Goal: Task Accomplishment & Management: Use online tool/utility

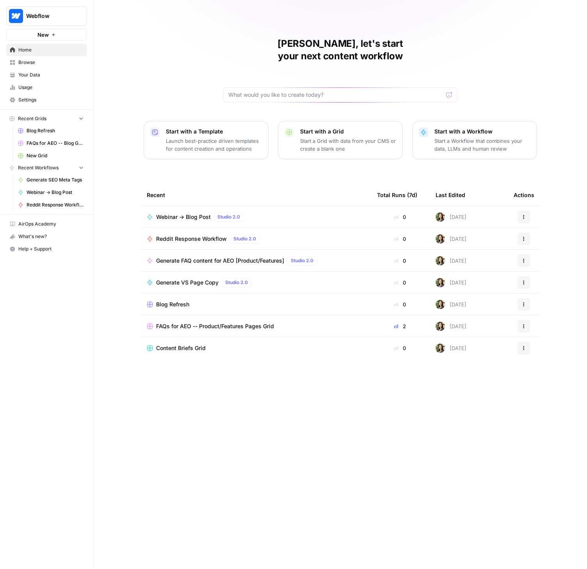
click at [24, 100] on span "Settings" at bounding box center [50, 99] width 65 height 7
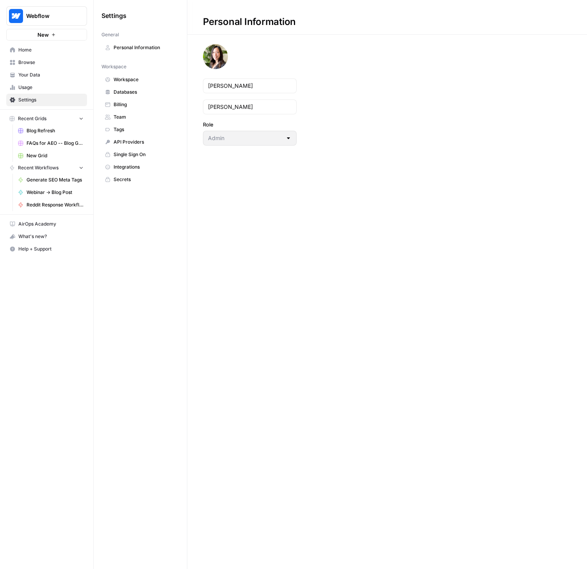
click at [117, 114] on span "Team" at bounding box center [145, 117] width 62 height 7
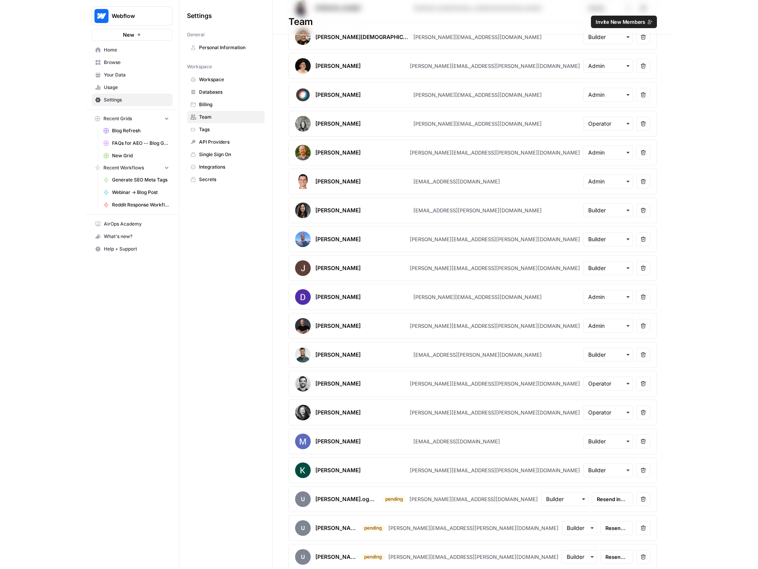
scroll to position [544, 0]
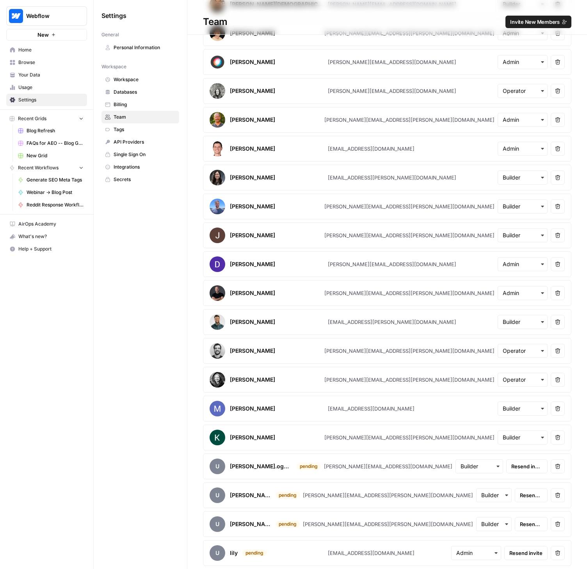
click at [520, 522] on span "Resend invite" at bounding box center [531, 525] width 23 height 8
click at [576, 528] on icon "close" at bounding box center [576, 528] width 4 height 4
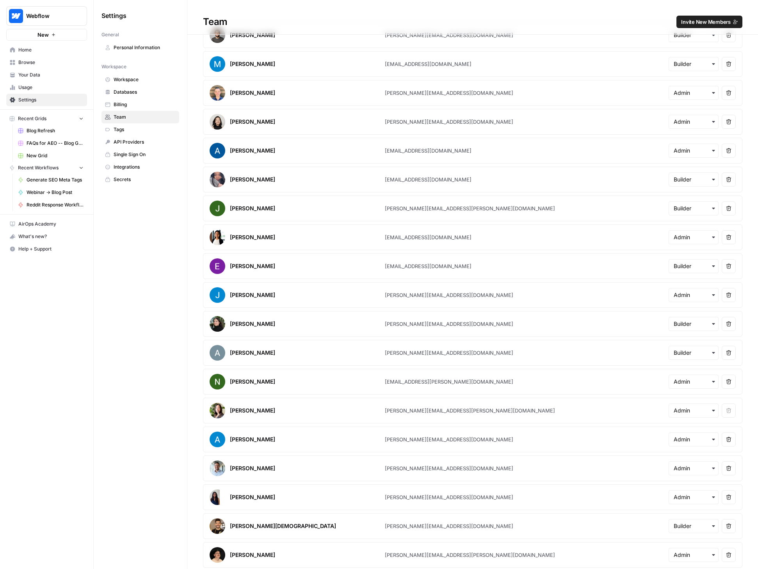
scroll to position [0, 0]
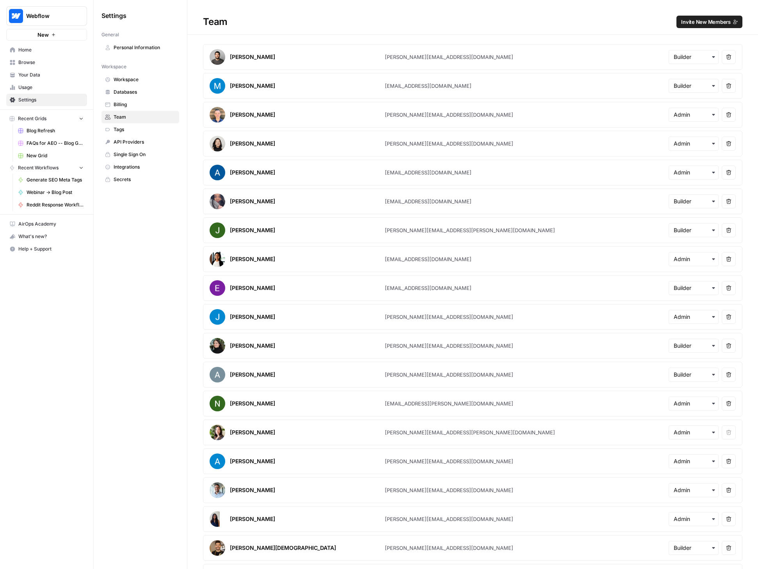
click at [31, 53] on link "Home" at bounding box center [46, 50] width 81 height 12
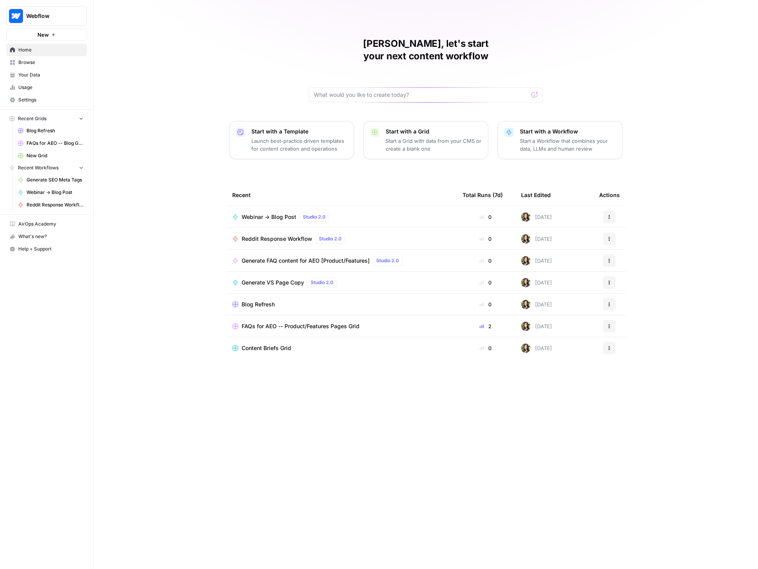
click at [27, 63] on span "Browse" at bounding box center [50, 62] width 65 height 7
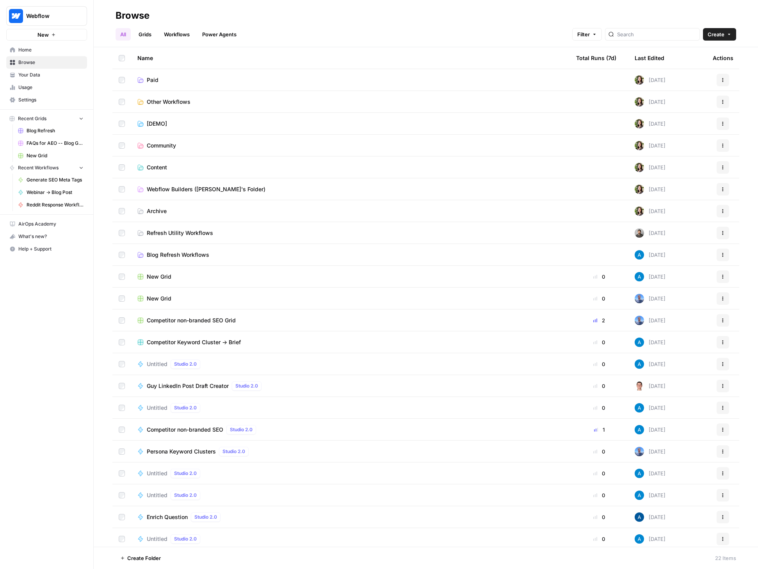
click at [183, 253] on span "Blog Refresh Workflows" at bounding box center [178, 255] width 62 height 8
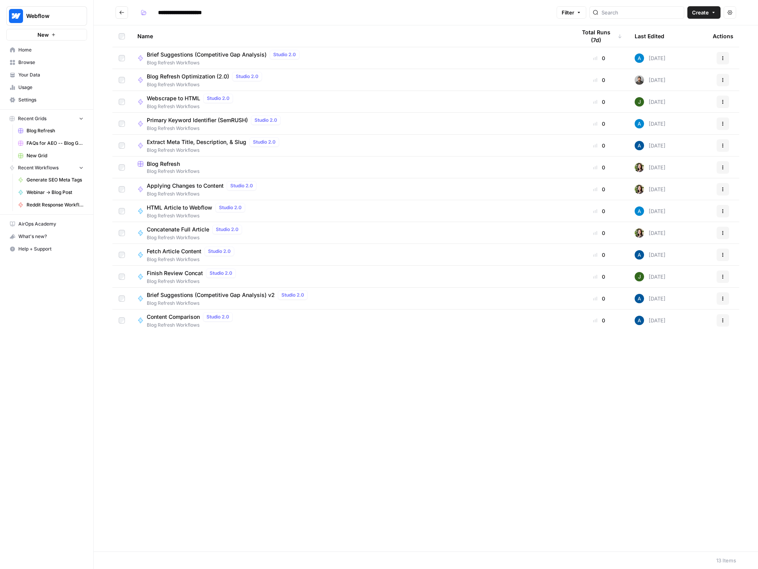
click at [161, 164] on span "Blog Refresh" at bounding box center [163, 164] width 33 height 8
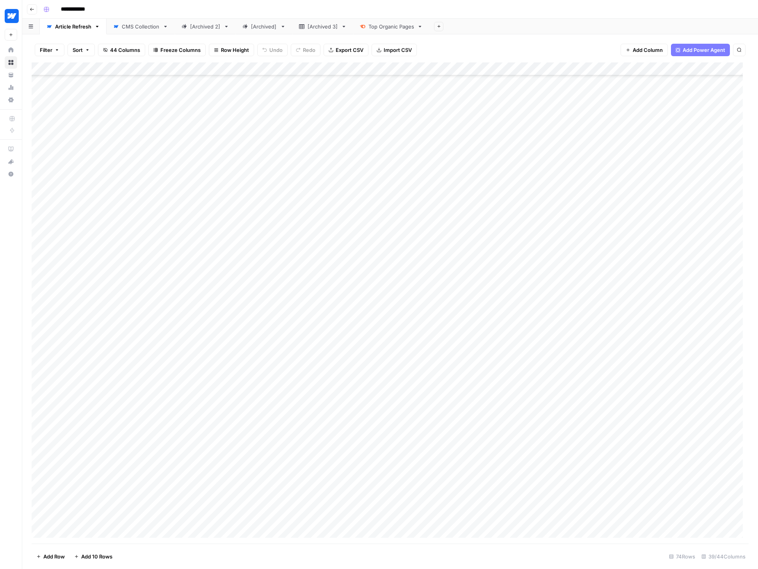
scroll to position [533, 0]
click at [255, 465] on div "Add Column" at bounding box center [390, 302] width 717 height 481
click at [260, 465] on div "Add Column" at bounding box center [390, 302] width 717 height 481
click at [266, 499] on button "Backlog" at bounding box center [258, 495] width 26 height 9
click at [75, 531] on div "Add Column" at bounding box center [390, 302] width 717 height 481
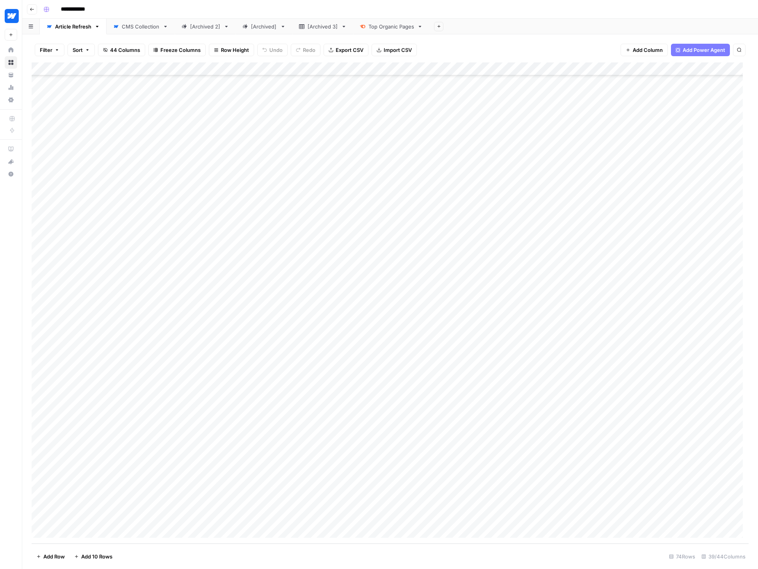
scroll to position [546, 0]
click at [264, 555] on footer "Add Row Add 10 Rows 75 Rows 39/44 Columns" at bounding box center [390, 556] width 717 height 25
click at [327, 451] on div "Add Column" at bounding box center [390, 302] width 717 height 481
click at [140, 25] on div "CMS Collection" at bounding box center [141, 27] width 38 height 8
click at [64, 26] on div "Article Refresh" at bounding box center [73, 27] width 36 height 8
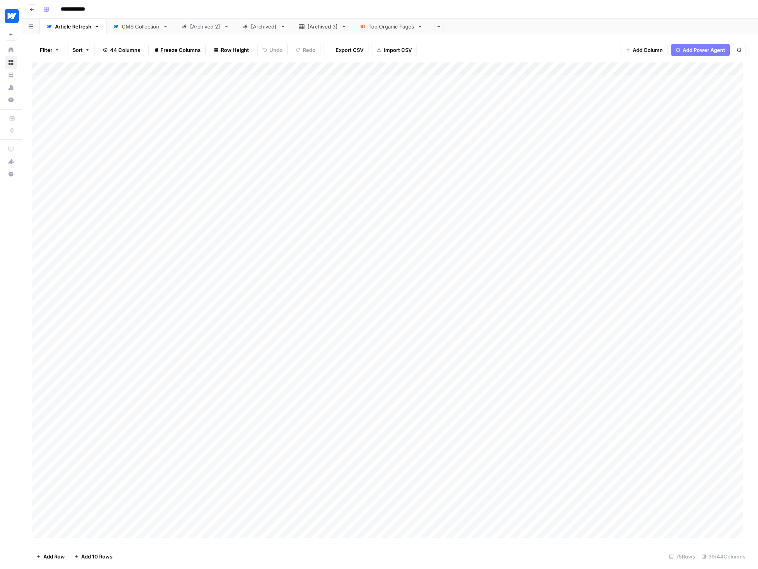
click at [138, 28] on div "CMS Collection" at bounding box center [141, 27] width 38 height 8
click at [71, 27] on div "Article Refresh" at bounding box center [73, 27] width 36 height 8
click at [408, 452] on div "Add Column" at bounding box center [390, 302] width 717 height 481
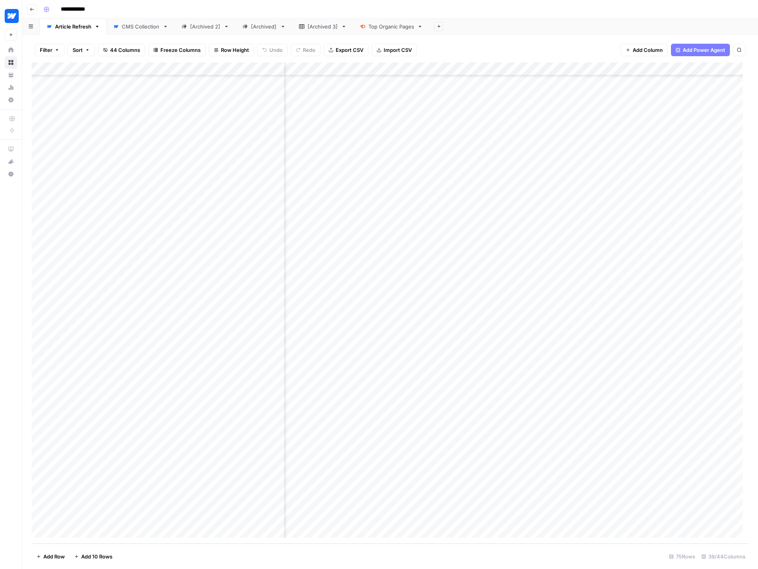
scroll to position [546, 952]
click at [461, 451] on div "Add Column" at bounding box center [390, 302] width 717 height 481
click at [551, 452] on div "Add Column" at bounding box center [390, 302] width 717 height 481
click at [558, 449] on div "Add Column" at bounding box center [390, 302] width 717 height 481
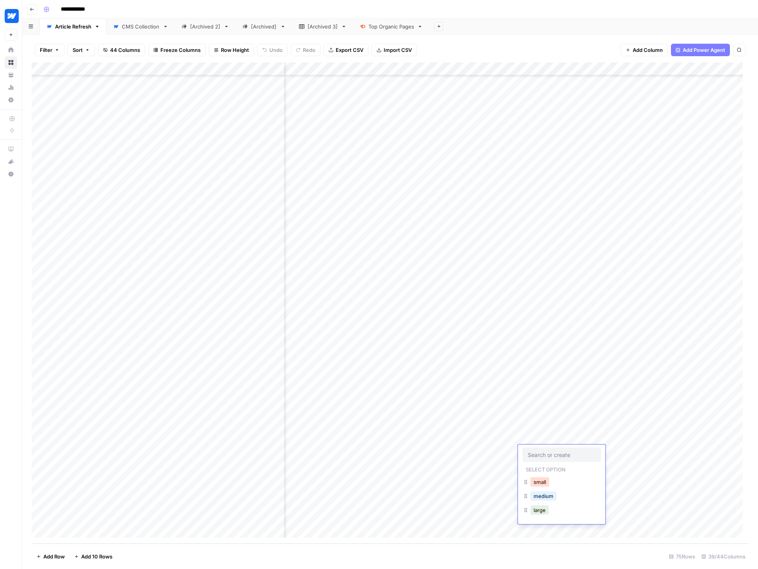
click at [544, 481] on button "small" at bounding box center [540, 482] width 19 height 9
click at [438, 451] on div "Add Column" at bounding box center [390, 302] width 717 height 481
click at [468, 67] on div "Add Column" at bounding box center [390, 302] width 717 height 481
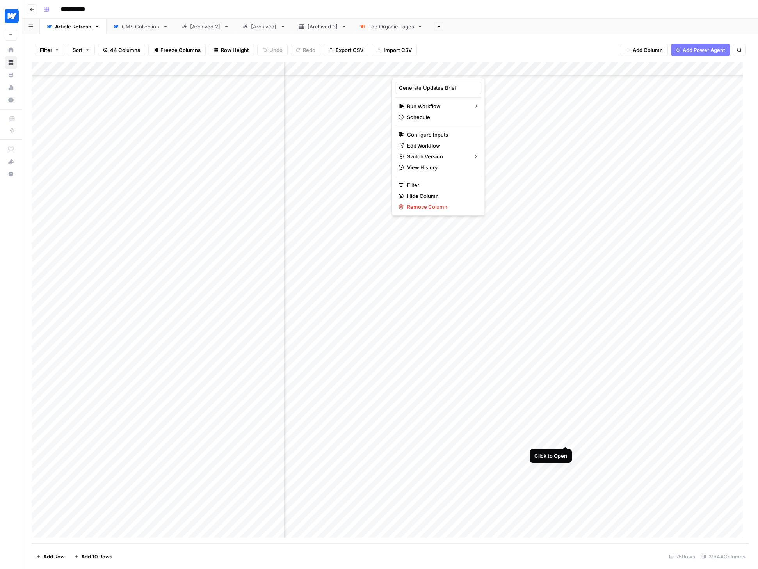
click at [566, 439] on div "Add Column" at bounding box center [390, 302] width 717 height 481
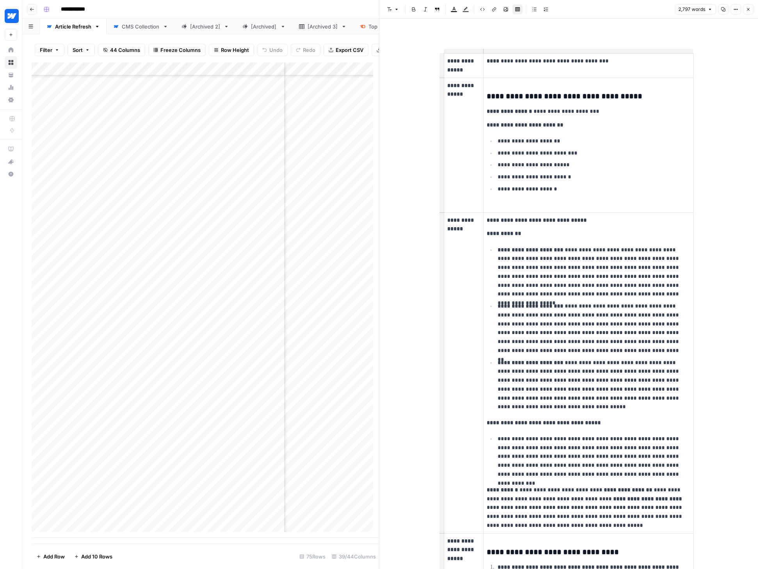
click at [587, 8] on icon "button" at bounding box center [748, 9] width 5 height 5
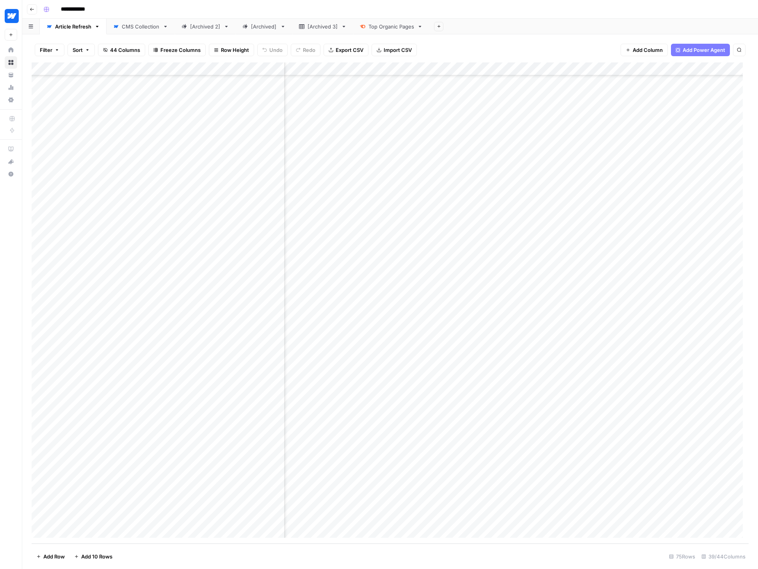
scroll to position [546, 1805]
click at [587, 439] on div "Add Column" at bounding box center [390, 302] width 717 height 481
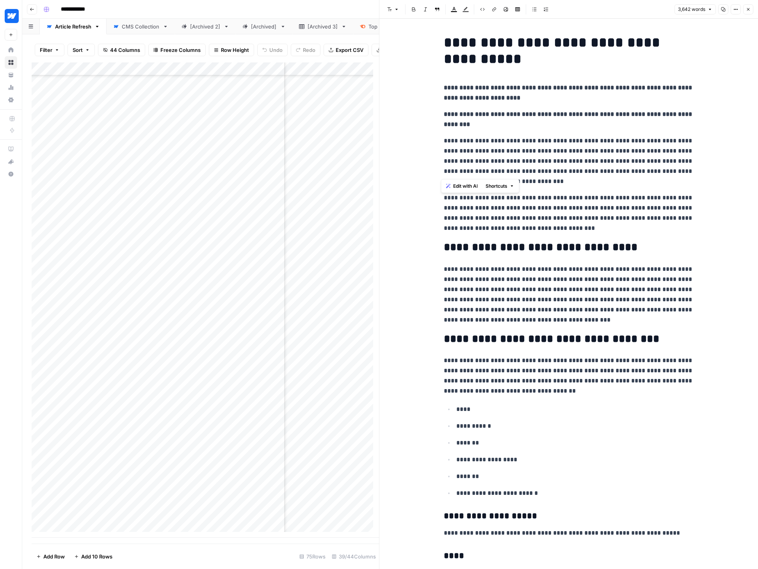
drag, startPoint x: 441, startPoint y: 139, endPoint x: 474, endPoint y: 176, distance: 49.2
click at [474, 176] on p "**********" at bounding box center [569, 161] width 250 height 51
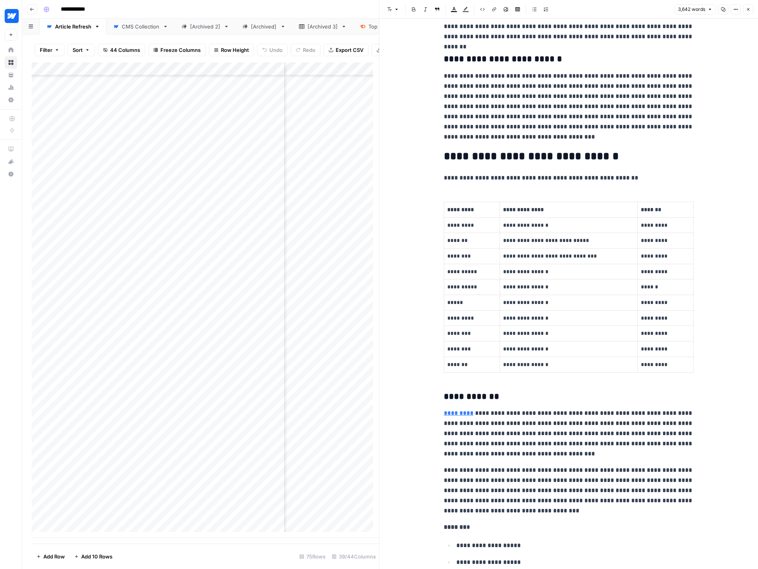
scroll to position [1458, 0]
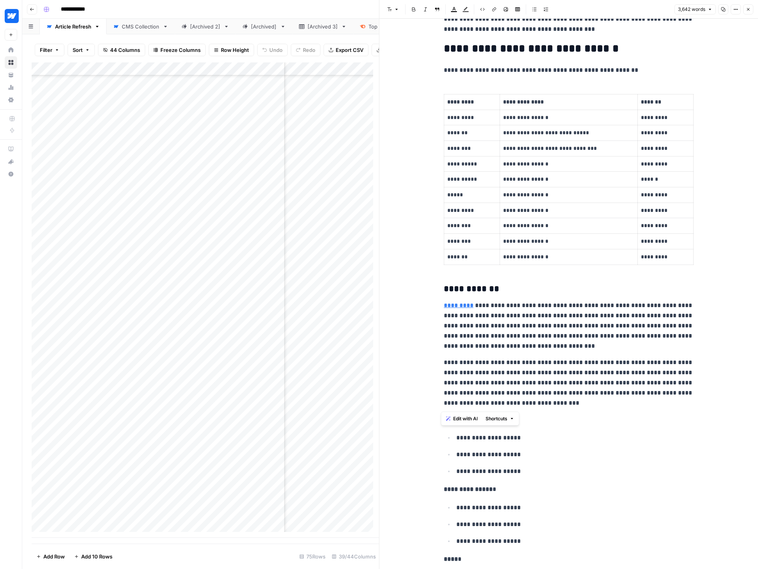
drag, startPoint x: 438, startPoint y: 306, endPoint x: 554, endPoint y: 401, distance: 150.4
click at [462, 421] on span "Edit with AI" at bounding box center [465, 418] width 25 height 7
click at [587, 399] on p "**********" at bounding box center [569, 383] width 250 height 51
click at [587, 9] on button "Close" at bounding box center [748, 9] width 10 height 10
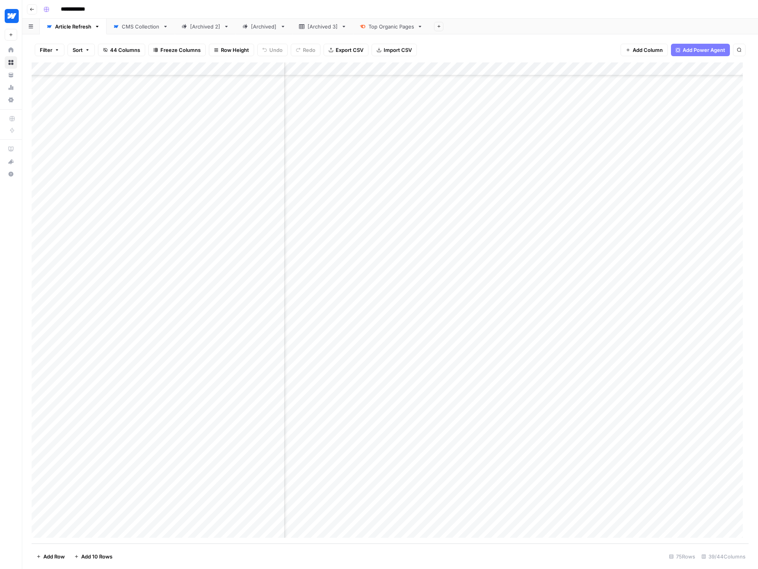
scroll to position [546, 2322]
click at [509, 438] on div "Add Column" at bounding box center [390, 302] width 717 height 481
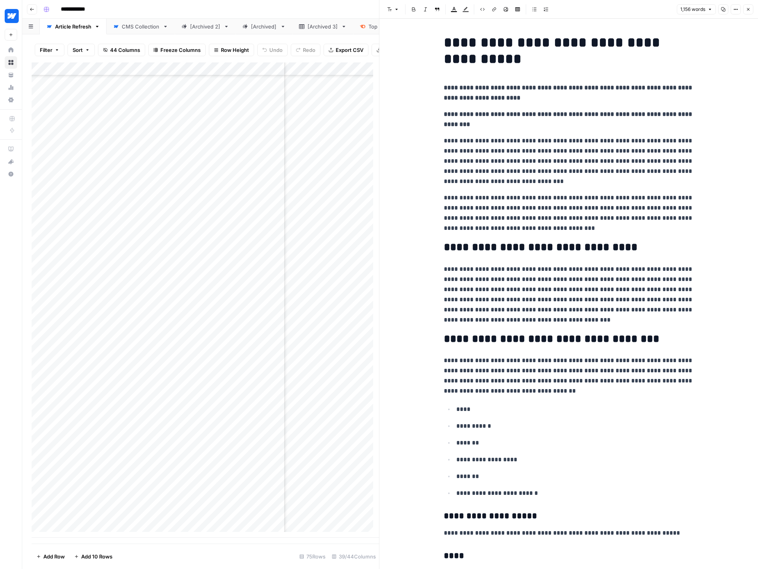
click at [587, 8] on icon "button" at bounding box center [748, 9] width 5 height 5
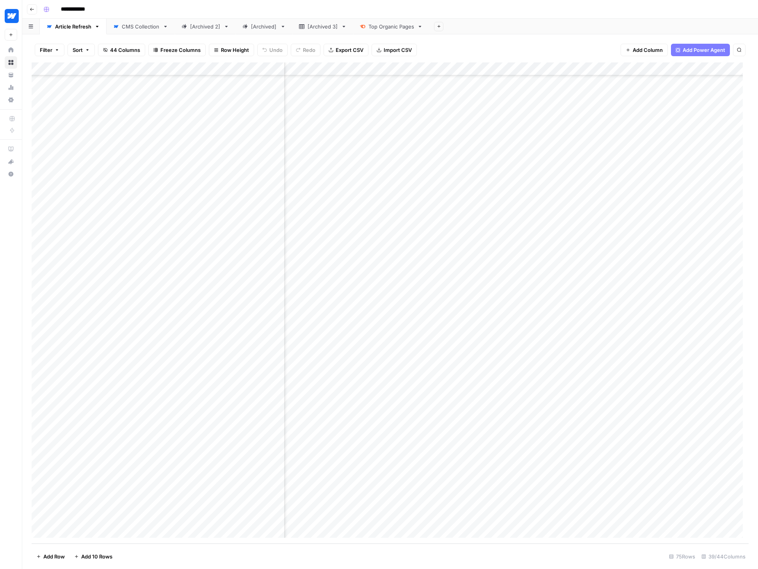
scroll to position [546, 2455]
click at [570, 398] on div "Add Column" at bounding box center [390, 302] width 717 height 481
click at [432, 439] on div "Add Column" at bounding box center [390, 302] width 717 height 481
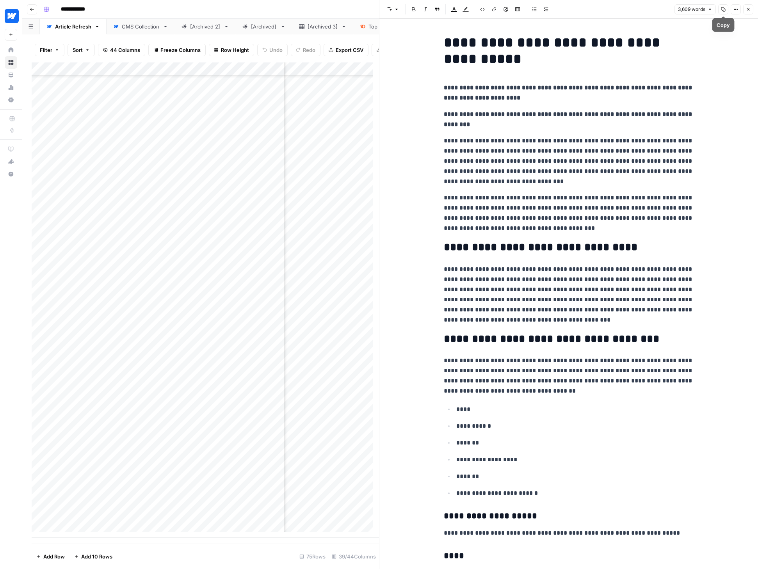
click at [587, 9] on icon "button" at bounding box center [723, 9] width 5 height 5
click at [587, 11] on icon "button" at bounding box center [736, 9] width 5 height 5
click at [555, 54] on h1 "**********" at bounding box center [569, 50] width 250 height 33
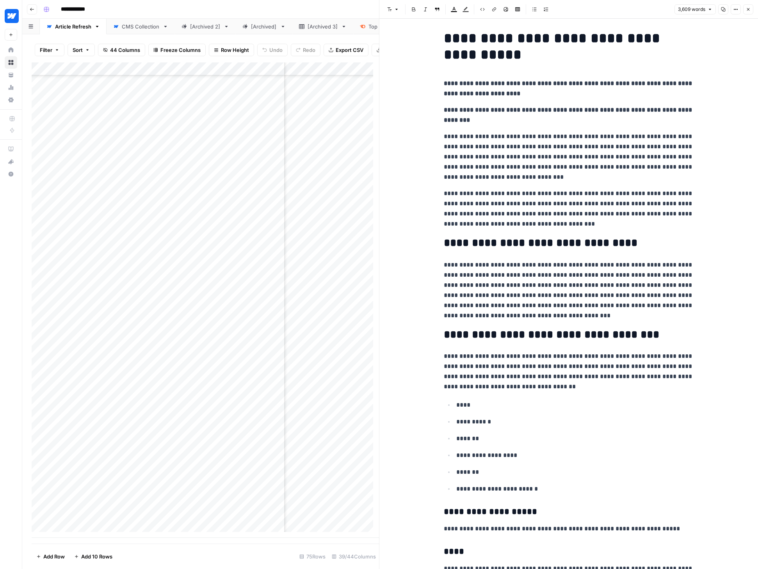
scroll to position [11, 0]
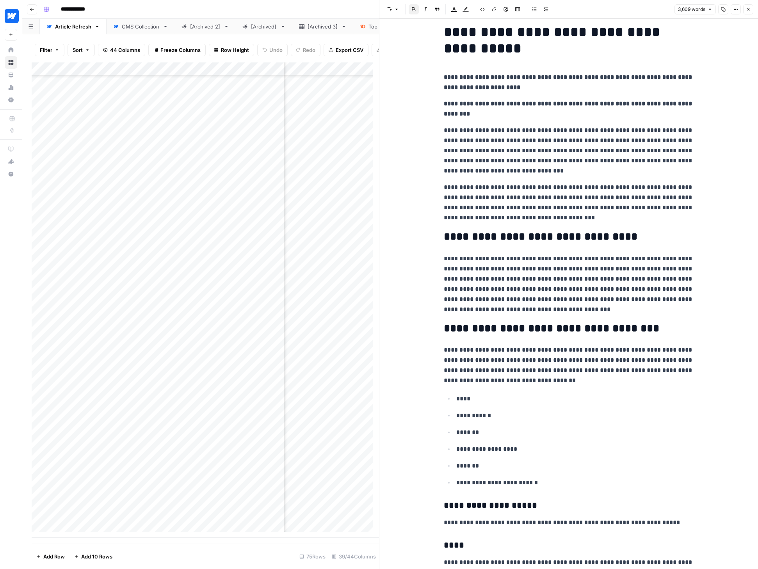
click at [513, 77] on strong "**********" at bounding box center [569, 82] width 250 height 16
click at [455, 38] on h1 "**********" at bounding box center [569, 40] width 250 height 33
click at [587, 10] on icon "button" at bounding box center [748, 9] width 5 height 5
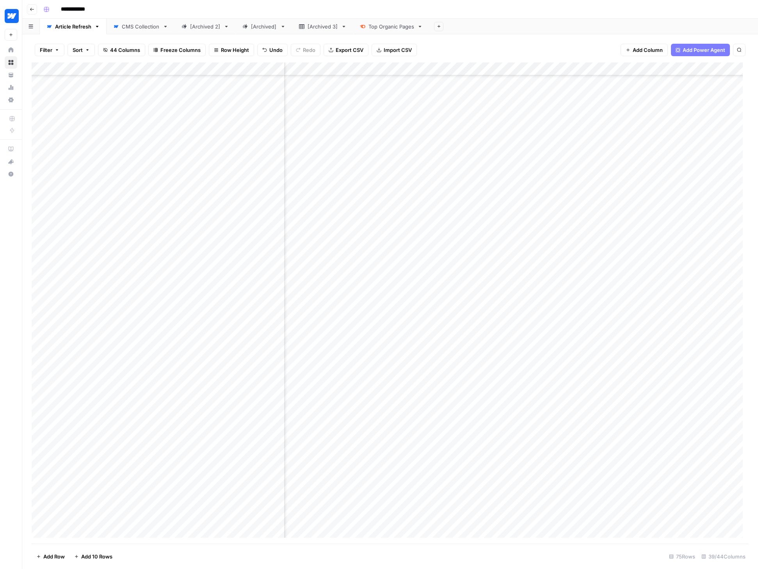
scroll to position [546, 2157]
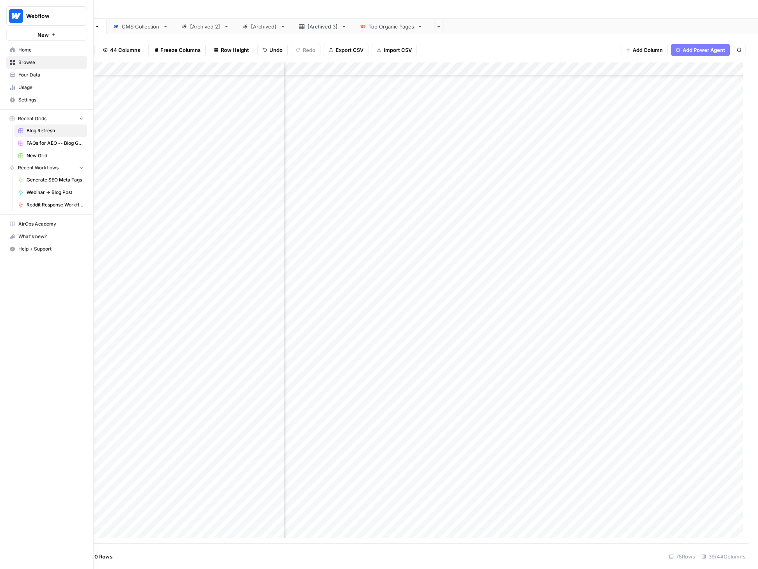
click at [30, 51] on span "Home" at bounding box center [50, 49] width 65 height 7
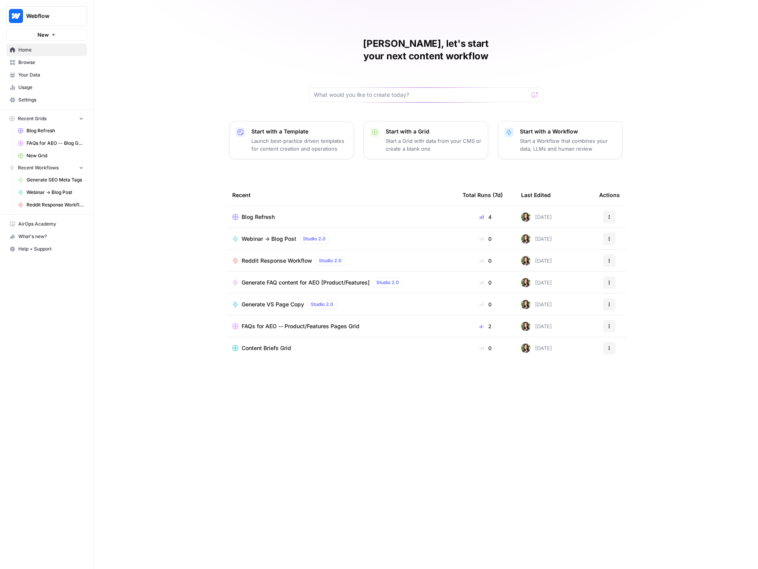
click at [31, 63] on span "Browse" at bounding box center [50, 62] width 65 height 7
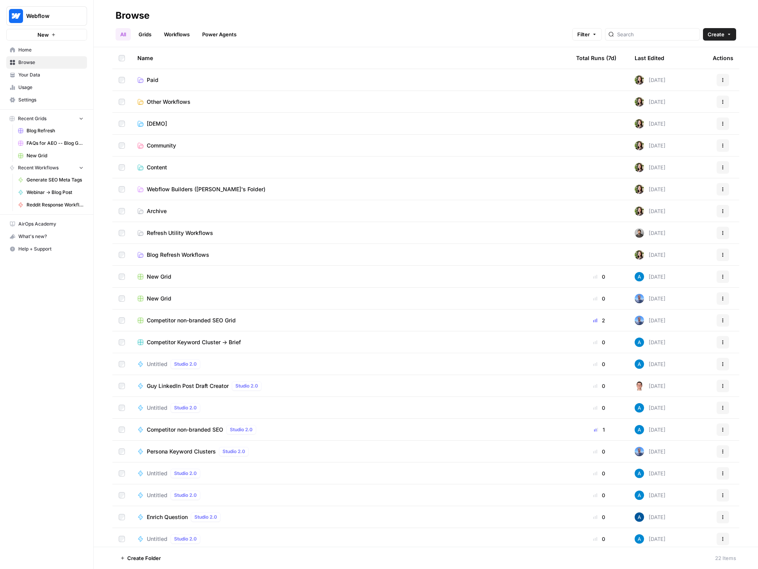
click at [154, 168] on span "Content" at bounding box center [157, 168] width 20 height 8
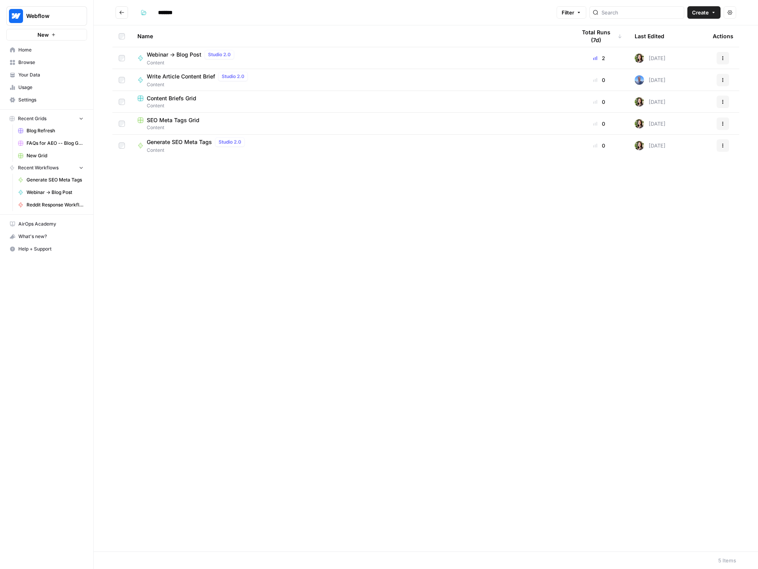
click at [189, 142] on span "Generate SEO Meta Tags" at bounding box center [179, 142] width 65 height 8
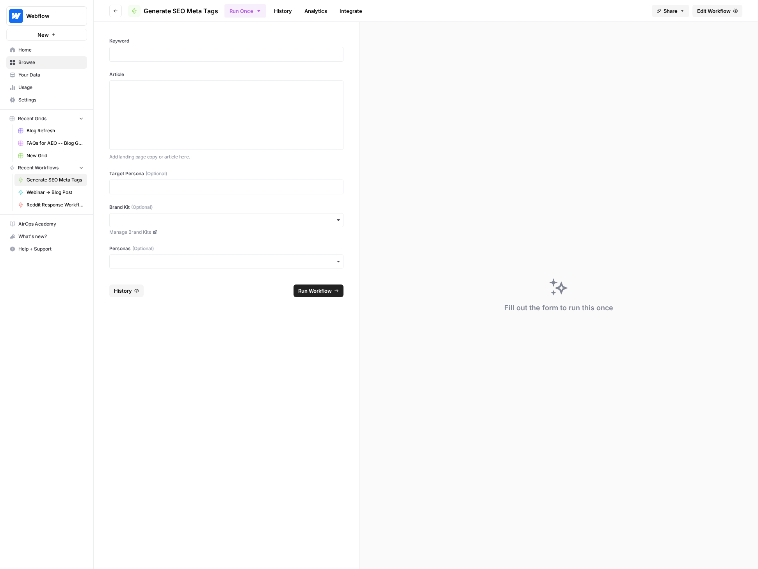
click at [114, 10] on icon "button" at bounding box center [116, 10] width 4 height 3
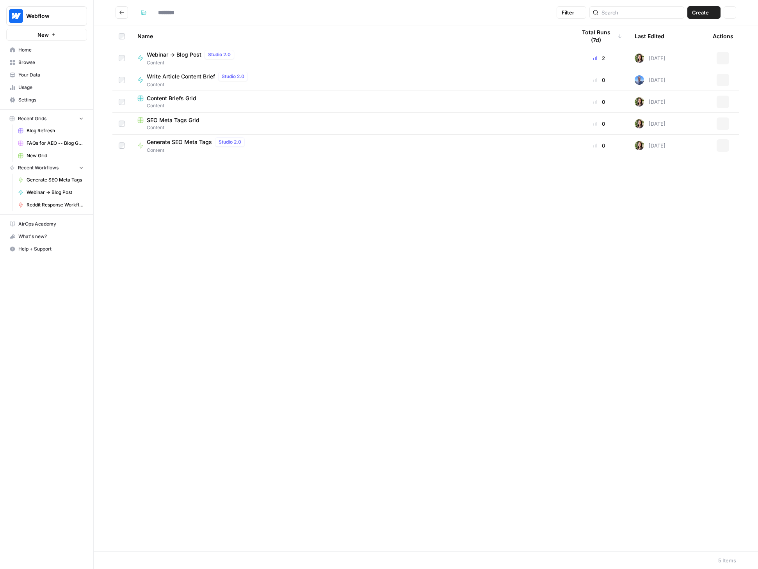
type input "*******"
click at [120, 10] on icon "Go back" at bounding box center [121, 12] width 5 height 5
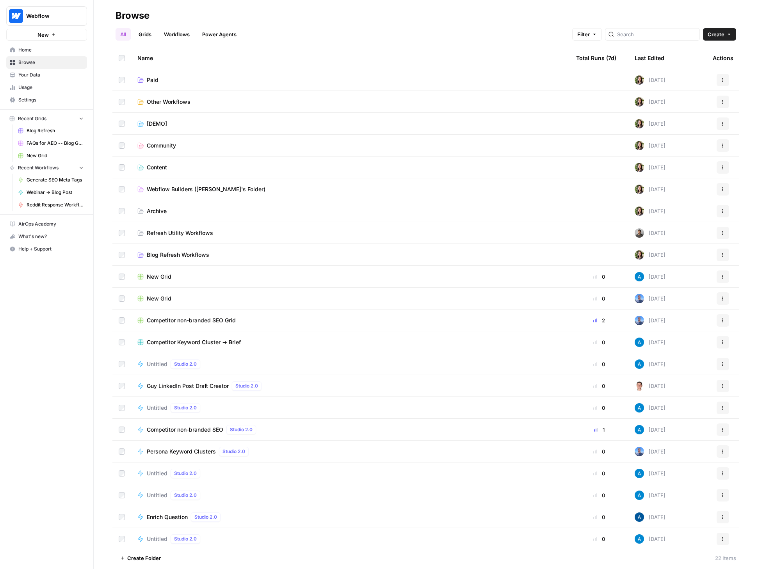
click at [153, 163] on td "Content" at bounding box center [350, 167] width 439 height 21
click at [153, 167] on span "Content" at bounding box center [157, 168] width 20 height 8
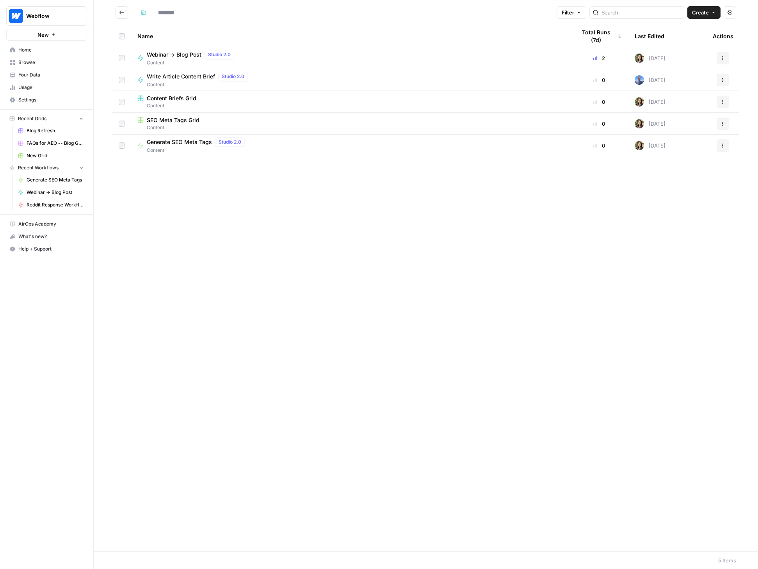
type input "*******"
click at [587, 12] on span "Create" at bounding box center [700, 13] width 17 height 8
click at [587, 39] on span "Workflow" at bounding box center [689, 42] width 44 height 8
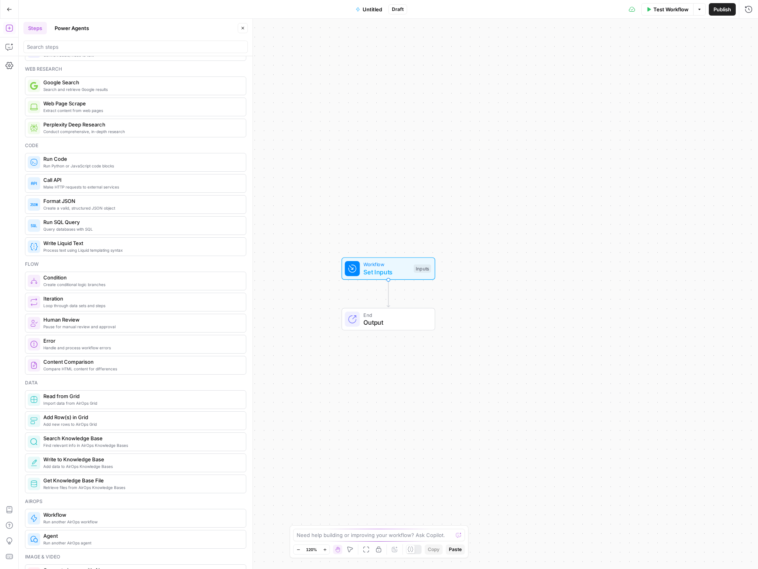
scroll to position [125, 0]
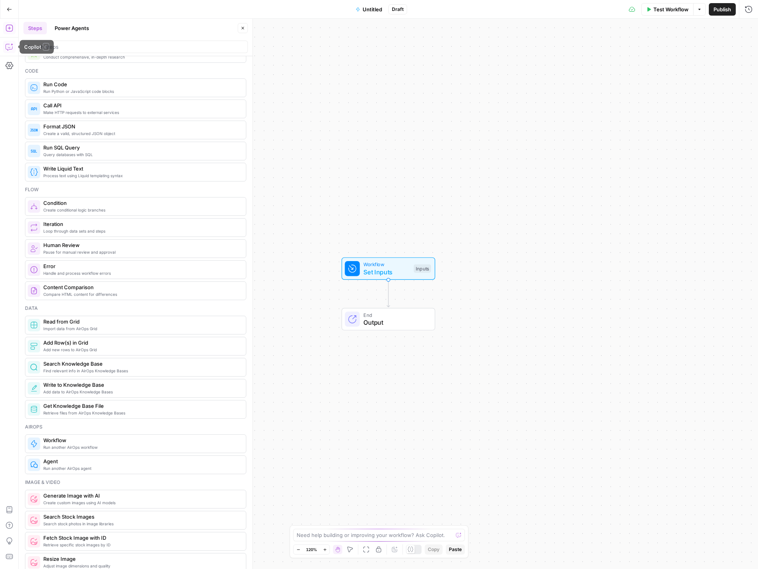
click at [7, 45] on icon "button" at bounding box center [9, 47] width 8 height 8
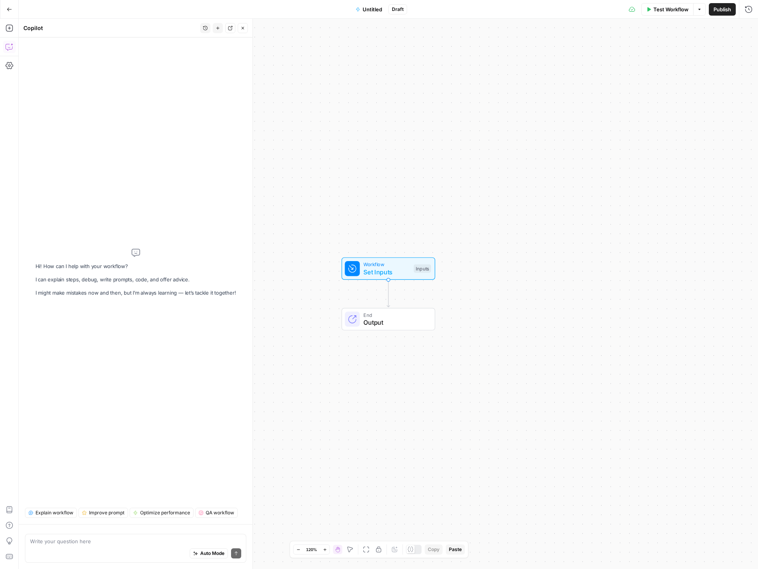
click at [105, 546] on div "Auto Mode Send" at bounding box center [135, 554] width 211 height 17
click at [5, 10] on button "Go Back" at bounding box center [9, 9] width 14 height 14
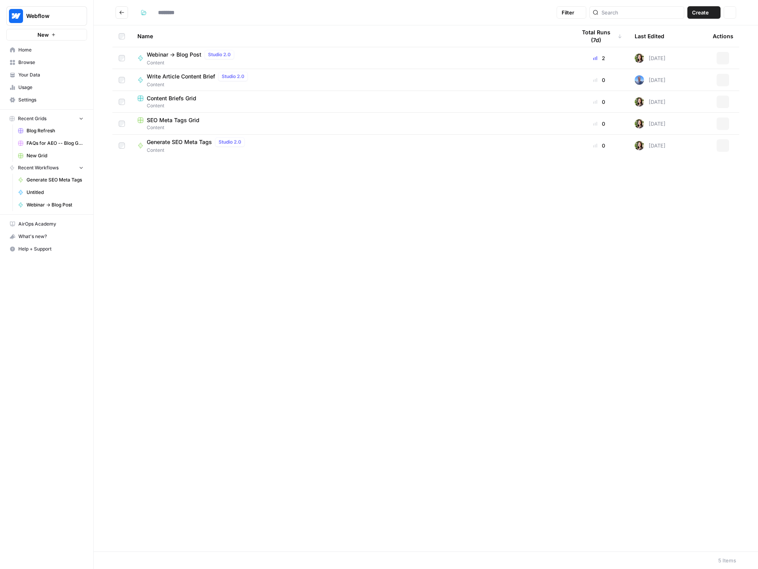
type input "*******"
click at [36, 85] on span "Usage" at bounding box center [50, 87] width 65 height 7
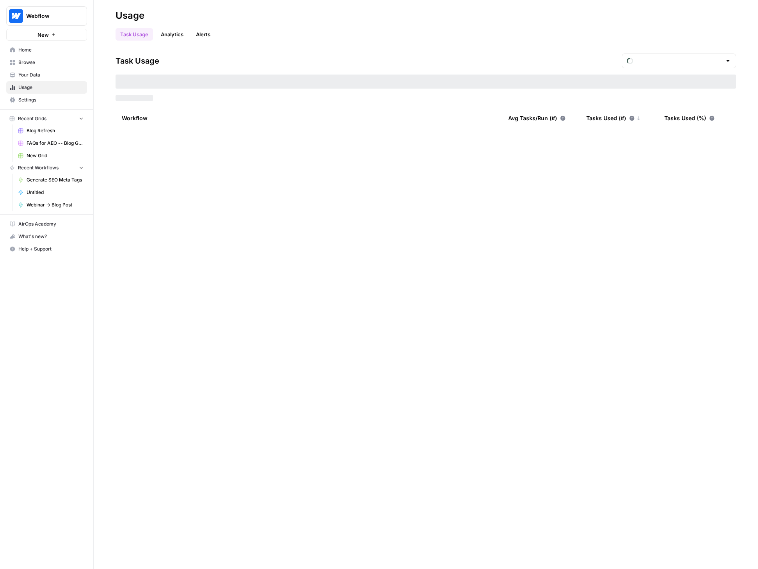
type input "August Tasks"
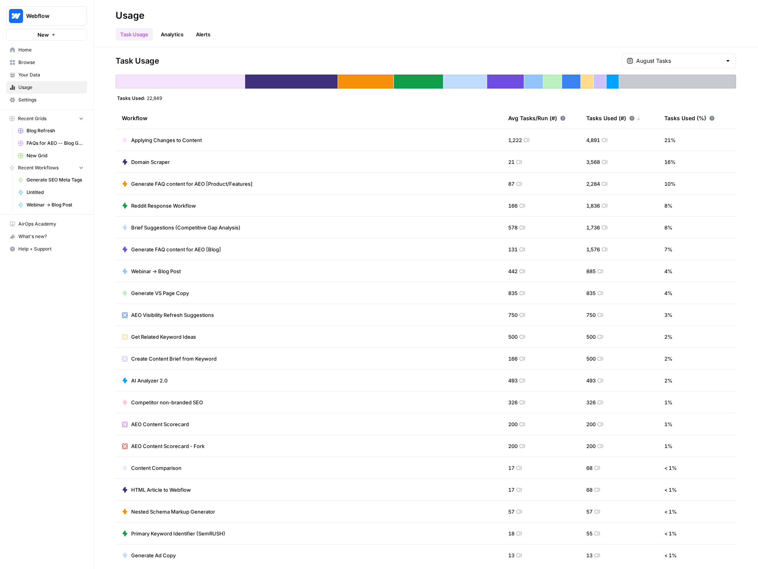
click at [151, 98] on span "22,849" at bounding box center [154, 98] width 15 height 6
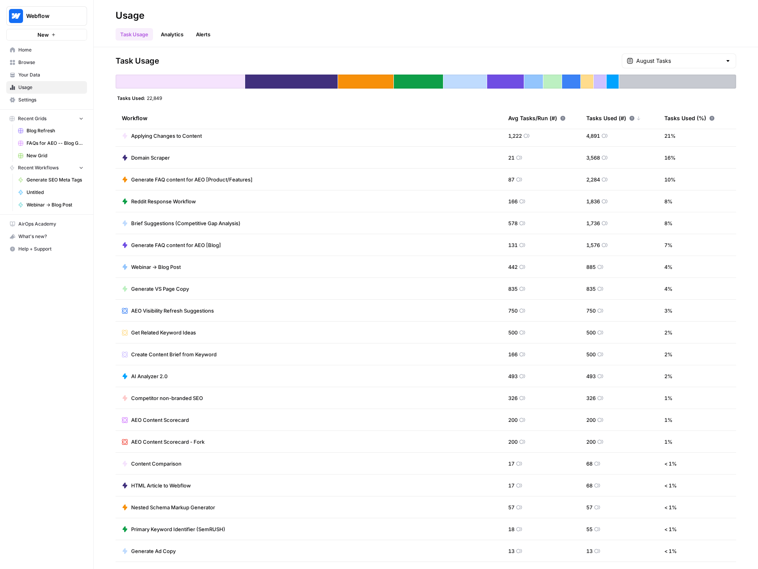
scroll to position [6, 0]
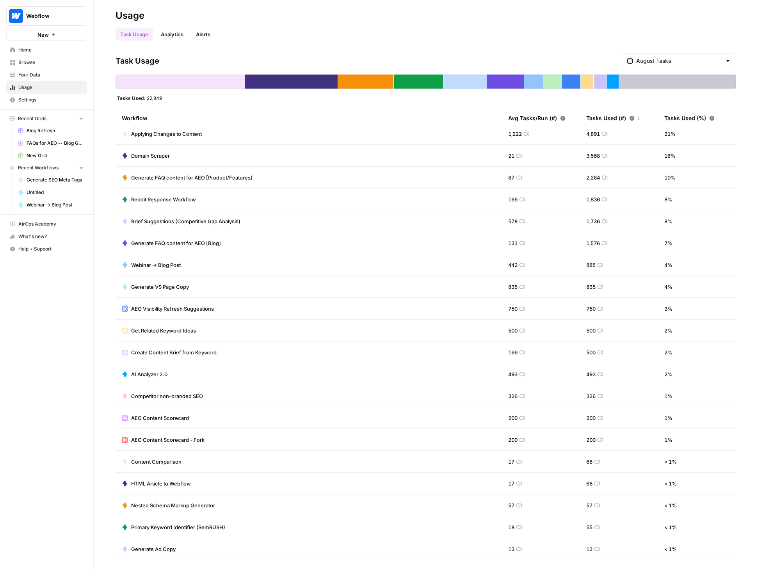
click at [25, 65] on span "Browse" at bounding box center [50, 62] width 65 height 7
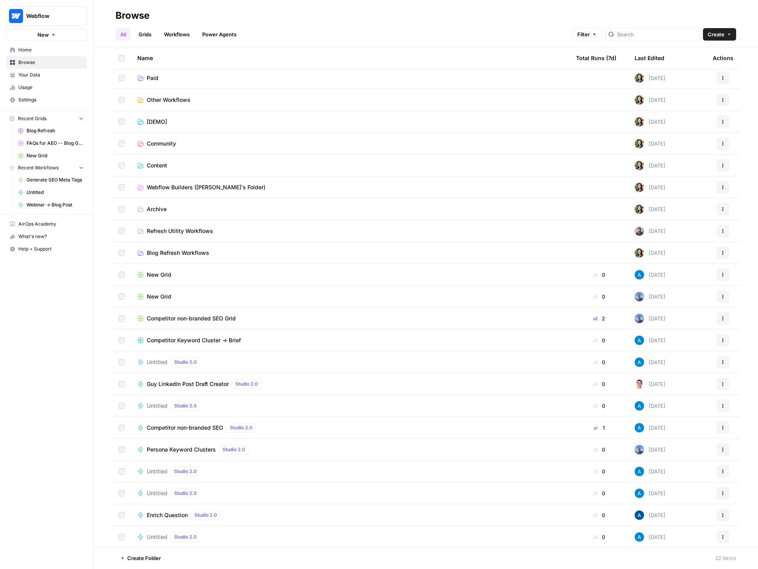
scroll to position [3, 0]
click at [587, 37] on span "Create" at bounding box center [716, 34] width 17 height 8
click at [587, 73] on span "Workflow" at bounding box center [705, 75] width 44 height 8
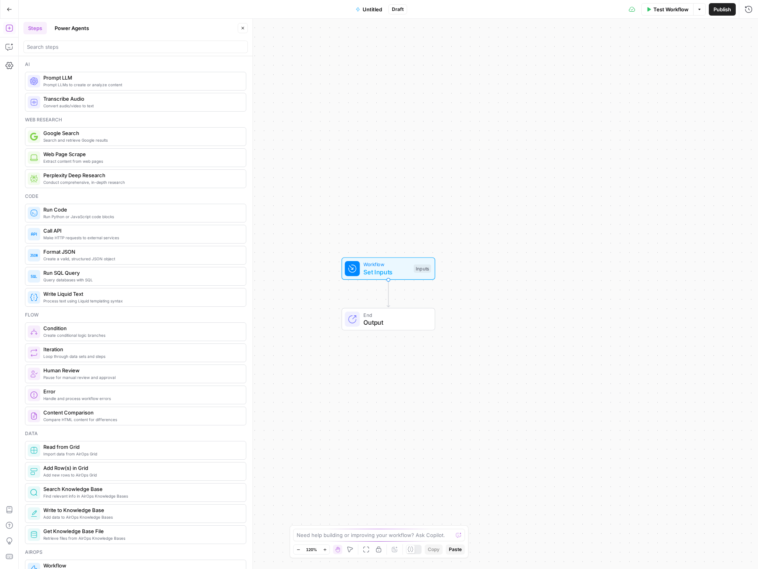
click at [76, 27] on button "Power Agents" at bounding box center [72, 28] width 44 height 12
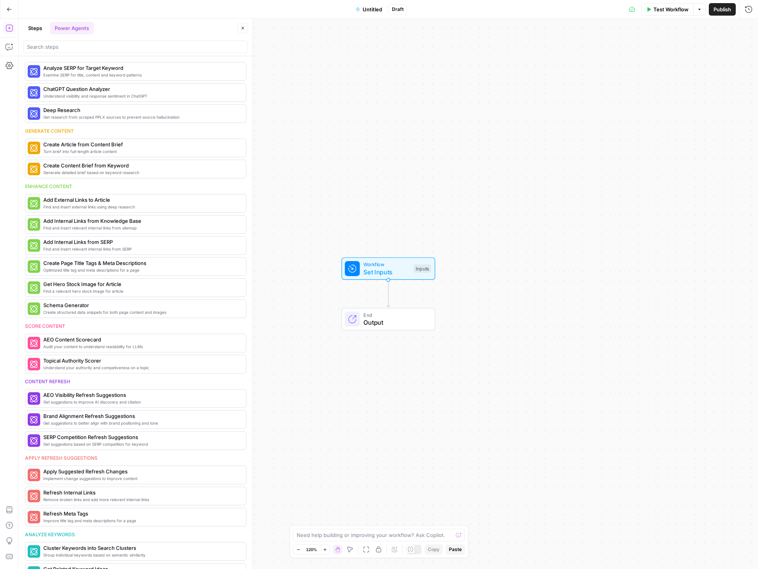
scroll to position [10, 0]
click at [222, 341] on span "More Info" at bounding box center [221, 342] width 21 height 7
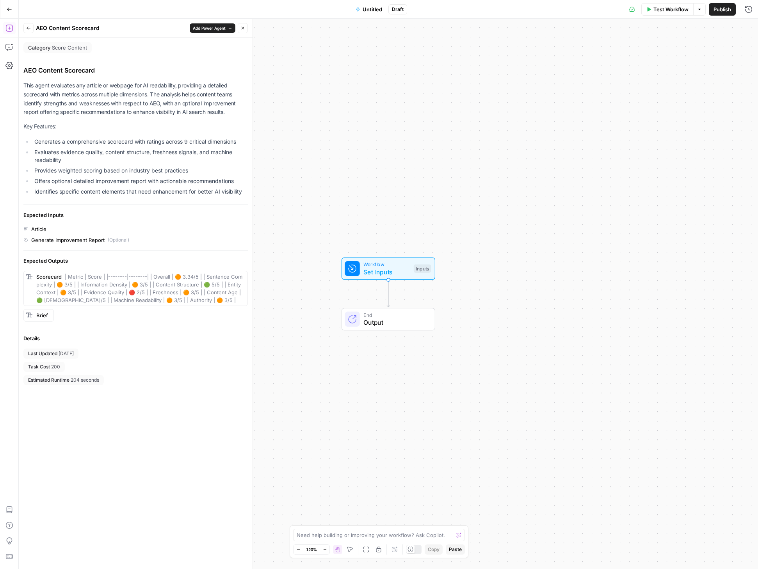
drag, startPoint x: 47, startPoint y: 366, endPoint x: 55, endPoint y: 367, distance: 7.8
click at [54, 367] on div "Task Cost 200" at bounding box center [43, 367] width 41 height 10
click at [63, 367] on div "Task Cost 200" at bounding box center [43, 367] width 41 height 10
click at [27, 26] on icon "button" at bounding box center [28, 28] width 5 height 5
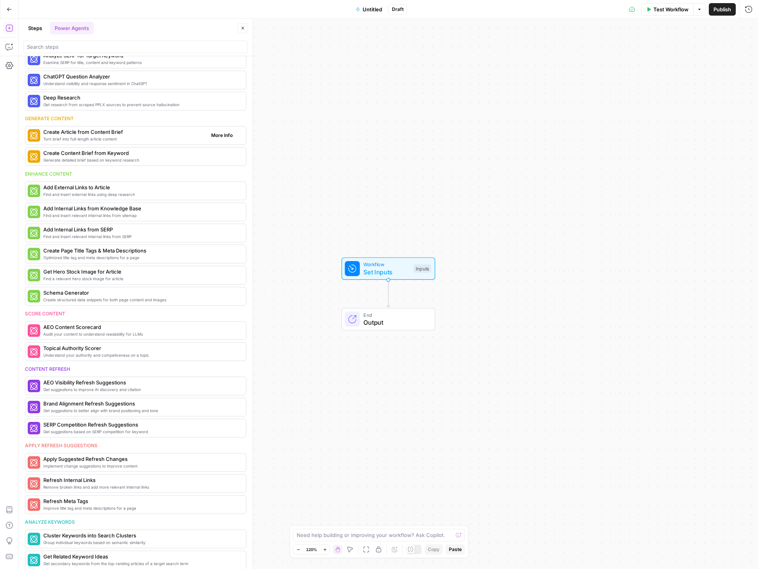
scroll to position [22, 0]
click at [8, 9] on icon "button" at bounding box center [9, 9] width 5 height 5
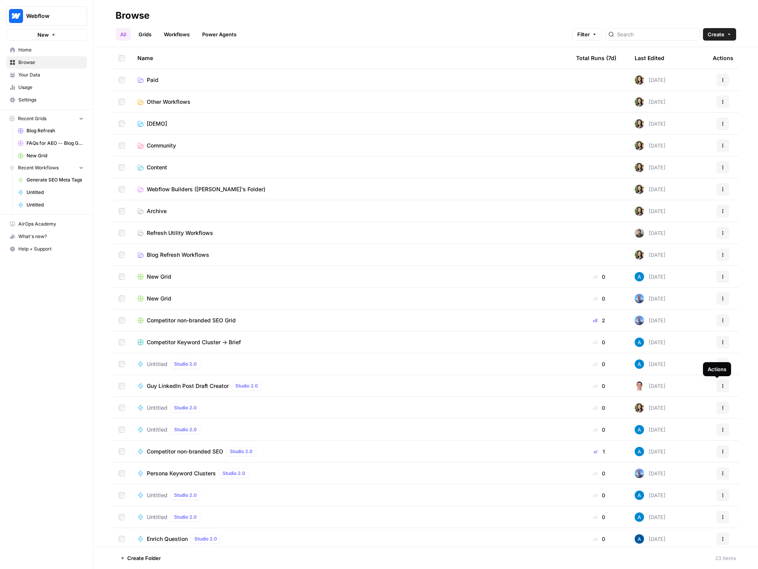
click at [587, 389] on button "Actions" at bounding box center [723, 386] width 12 height 12
click at [587, 401] on span "Edit in Studio" at bounding box center [682, 405] width 62 height 8
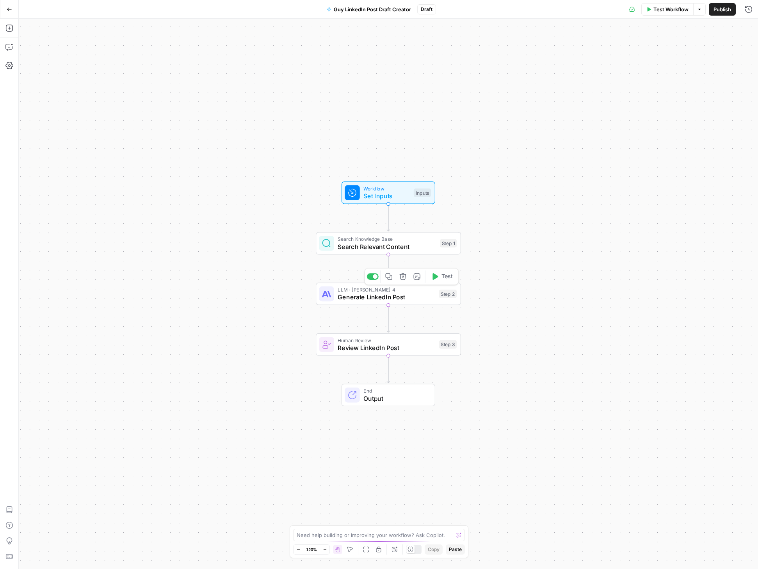
click at [358, 297] on span "Generate LinkedIn Post" at bounding box center [387, 296] width 98 height 9
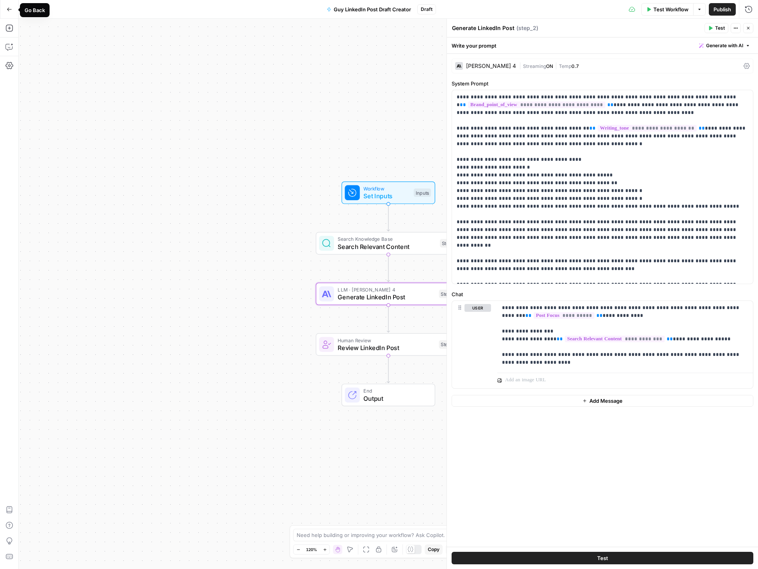
click at [7, 9] on icon "button" at bounding box center [9, 9] width 5 height 5
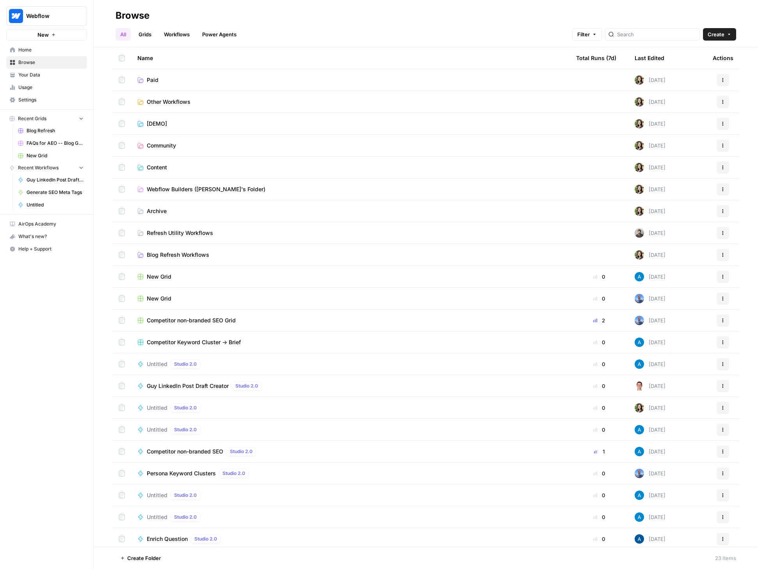
click at [587, 385] on icon "button" at bounding box center [723, 386] width 5 height 5
click at [185, 386] on span "Guy LinkedIn Post Draft Creator" at bounding box center [188, 386] width 82 height 8
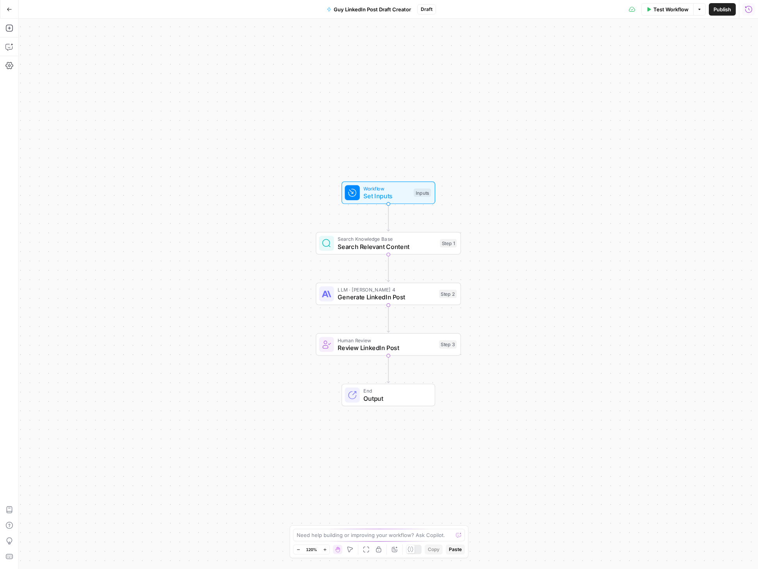
click at [587, 12] on icon "button" at bounding box center [748, 8] width 7 height 7
click at [587, 28] on div "08/24/25 at 8:15 PM Cancelled Collapse" at bounding box center [602, 28] width 303 height 18
click at [587, 27] on li "08/24/25 at 8:15 PM Cancelled Collapse View Logs" at bounding box center [602, 28] width 312 height 19
click at [587, 27] on icon "button" at bounding box center [749, 28] width 4 height 4
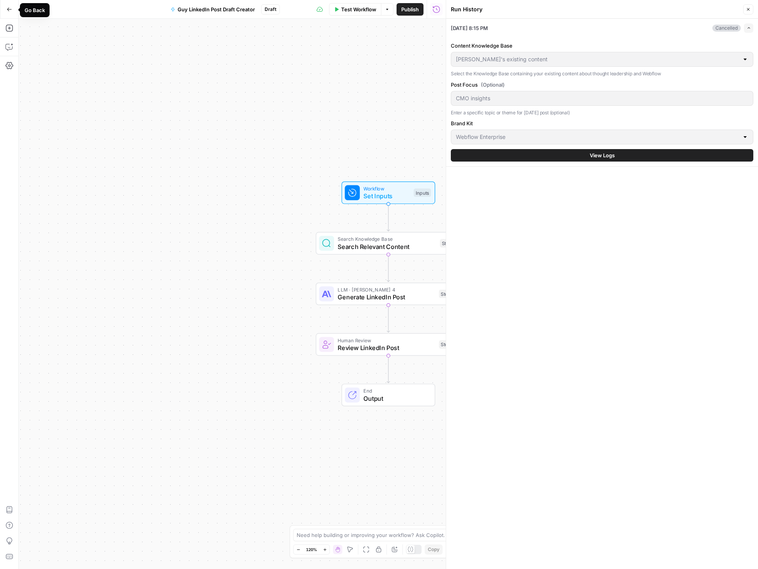
click at [8, 10] on icon "button" at bounding box center [9, 9] width 5 height 4
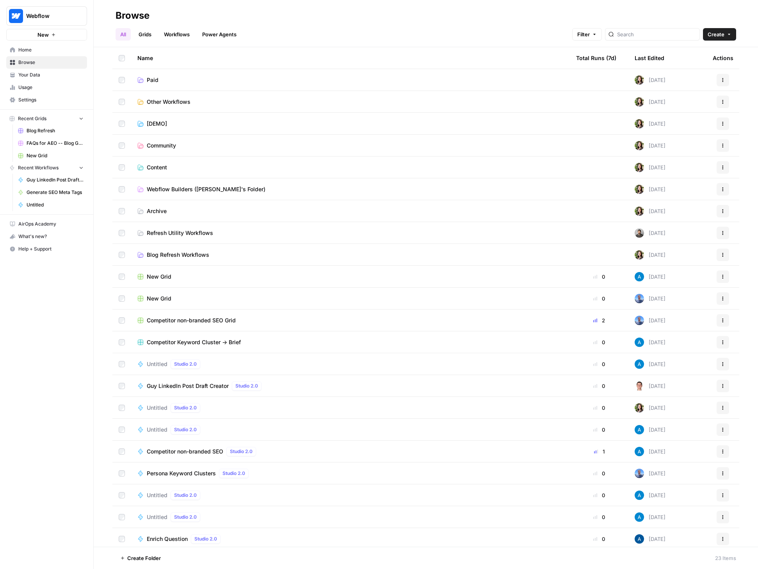
click at [34, 76] on span "Your Data" at bounding box center [50, 74] width 65 height 7
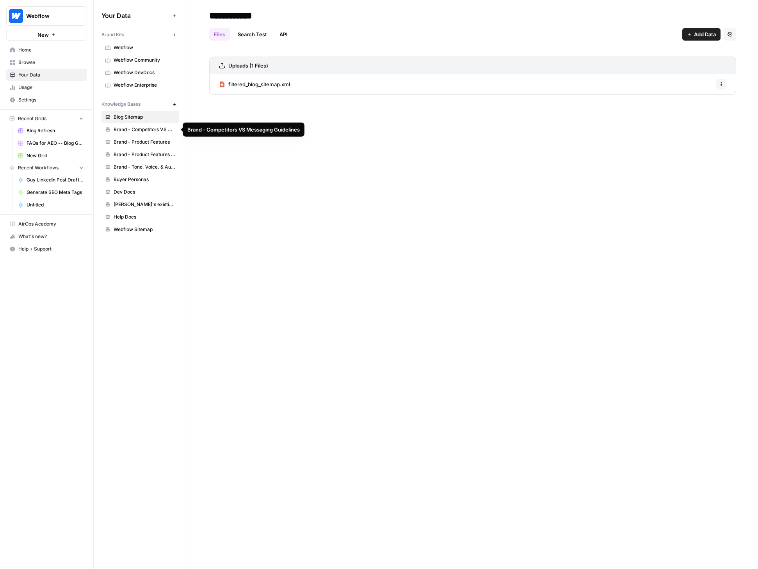
click at [137, 203] on span "Guy's existing content" at bounding box center [145, 204] width 62 height 7
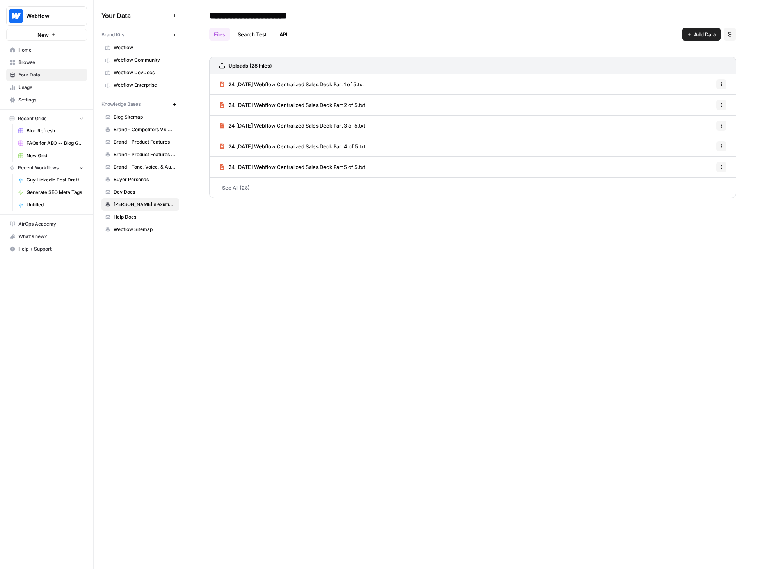
click at [337, 82] on span "24 11 Nov 06 Webflow Centralized Sales Deck Part 1 of 5.txt" at bounding box center [295, 84] width 135 height 8
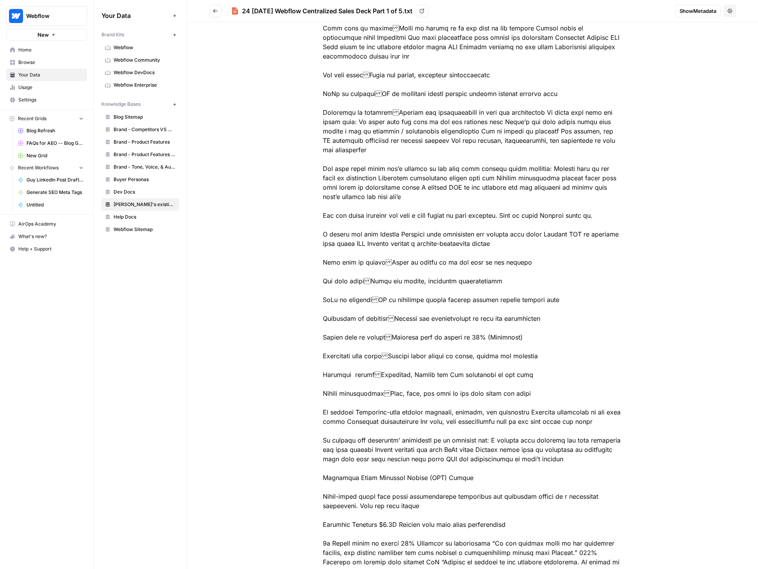
scroll to position [2671, 0]
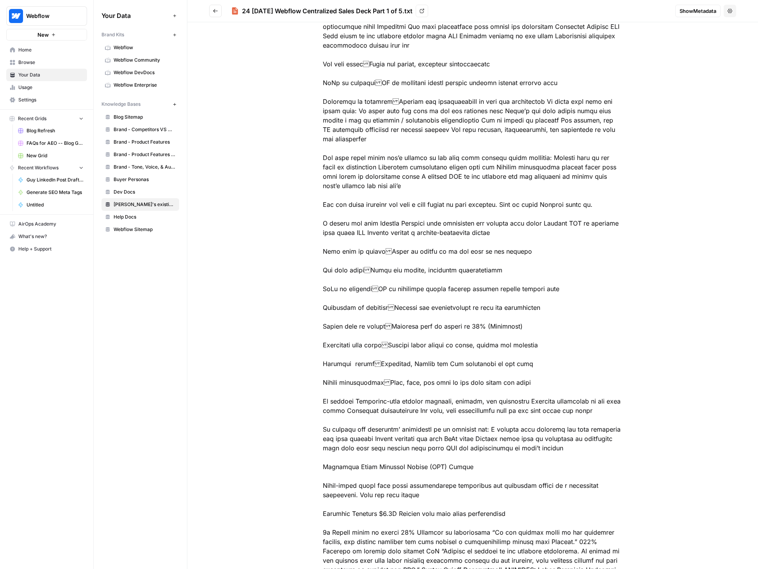
click at [218, 11] on icon "Go back" at bounding box center [215, 10] width 5 height 5
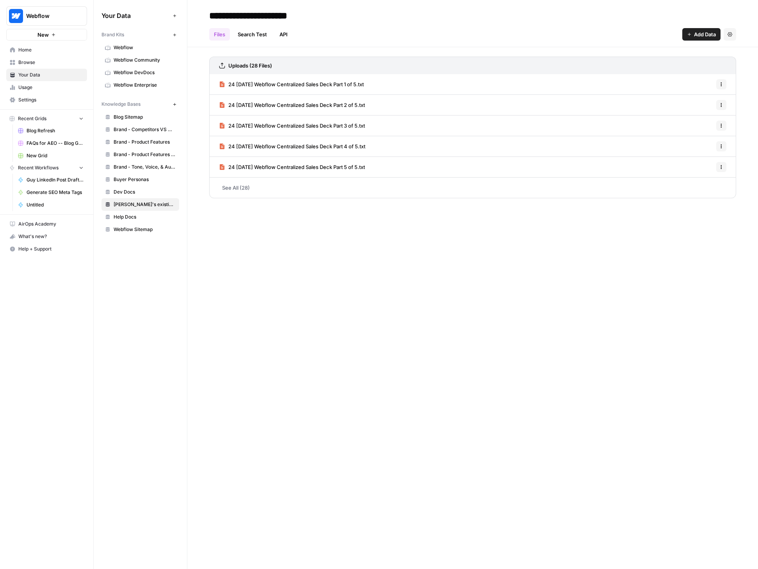
click at [246, 192] on link "See All (28)" at bounding box center [472, 188] width 527 height 20
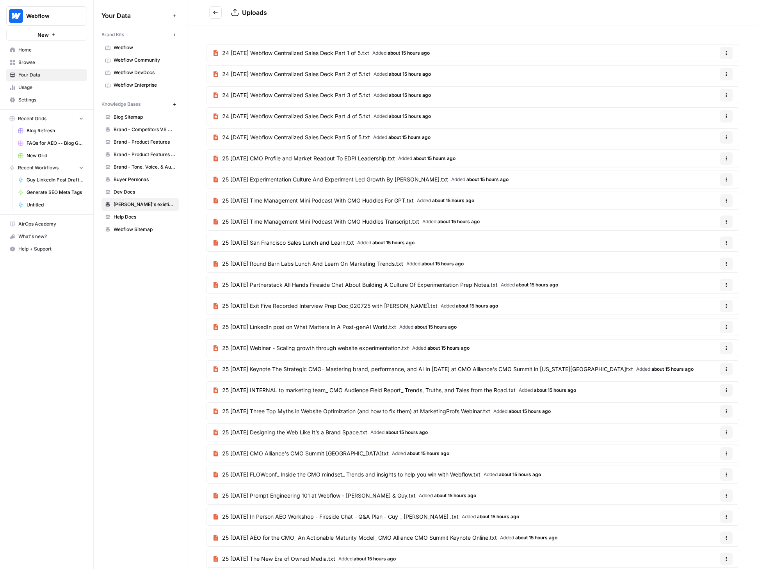
click at [218, 10] on icon "Go back" at bounding box center [215, 12] width 5 height 5
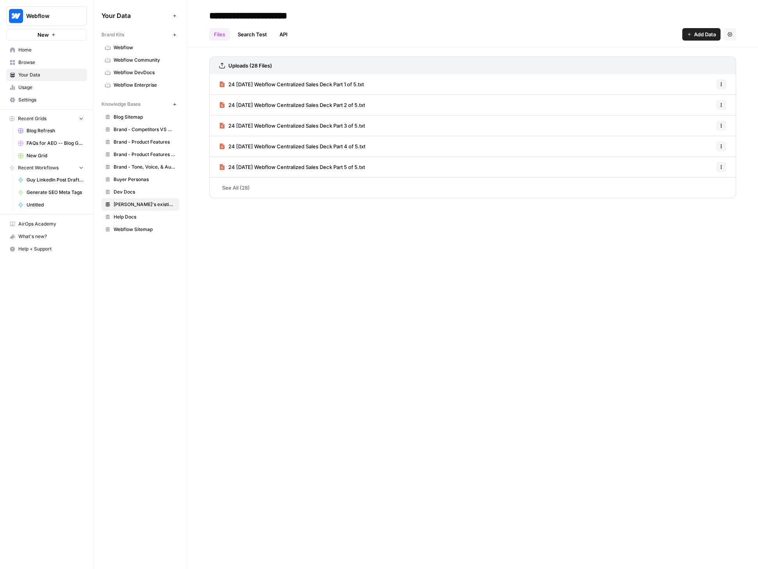
click at [41, 48] on span "Home" at bounding box center [50, 49] width 65 height 7
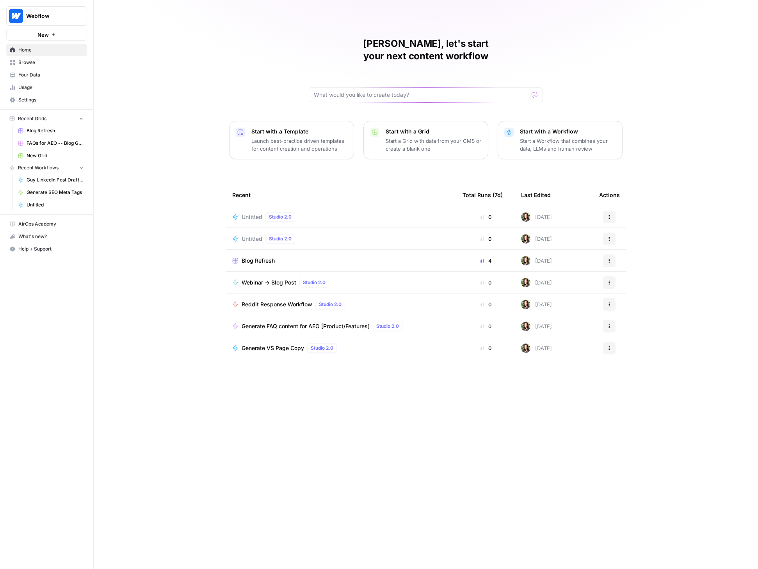
click at [587, 228] on td "Actions" at bounding box center [609, 238] width 33 height 21
click at [587, 233] on button "Actions" at bounding box center [609, 239] width 12 height 12
click at [587, 262] on span "Delete" at bounding box center [650, 263] width 62 height 8
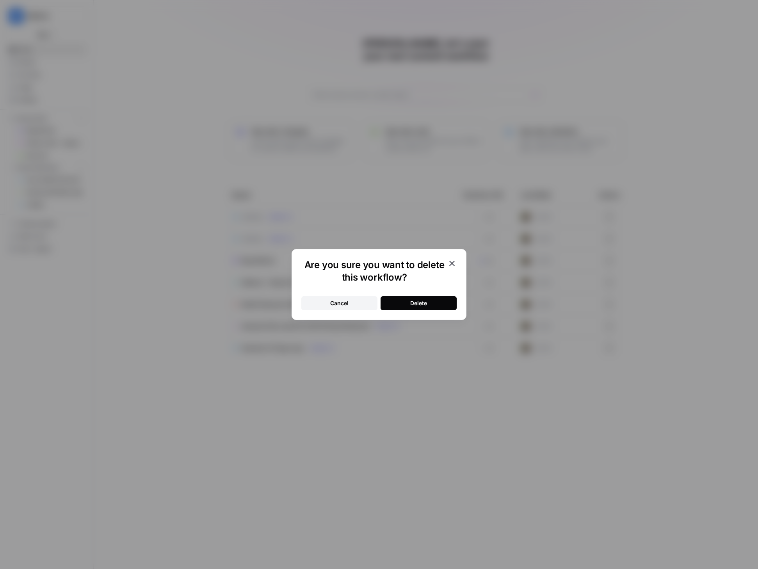
click at [417, 304] on div "Delete" at bounding box center [418, 304] width 17 height 8
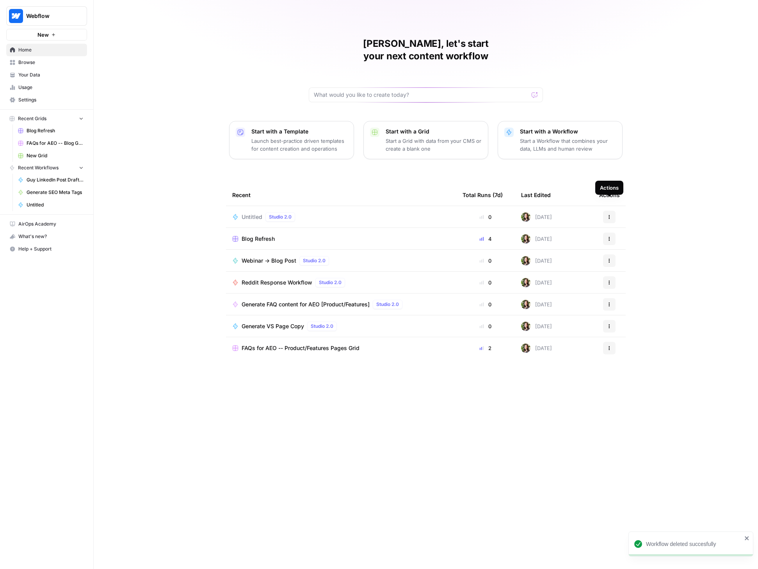
click at [587, 216] on icon "button" at bounding box center [609, 216] width 1 height 1
click at [587, 237] on span "Delete" at bounding box center [650, 241] width 62 height 8
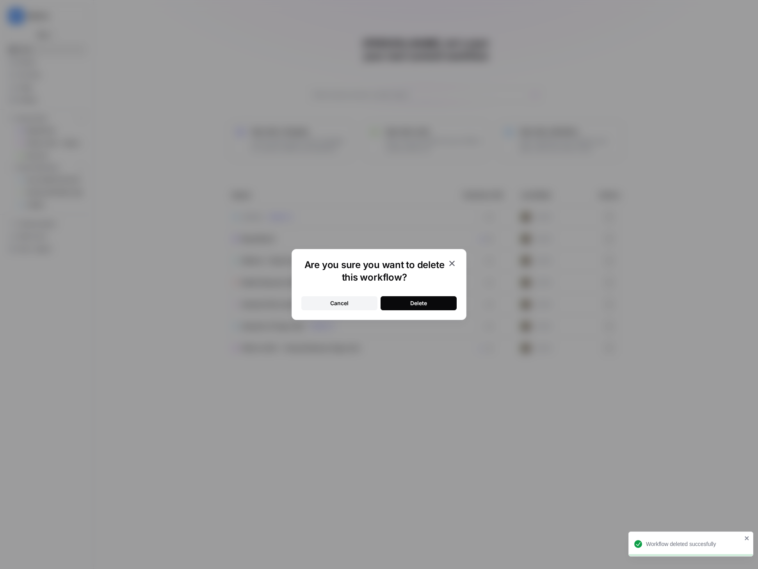
click at [421, 300] on div "Delete" at bounding box center [418, 304] width 17 height 8
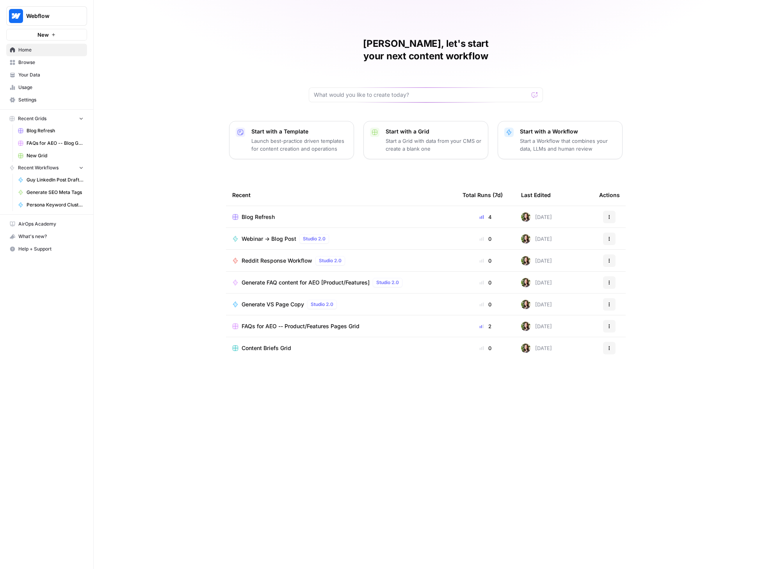
click at [34, 62] on span "Browse" at bounding box center [50, 62] width 65 height 7
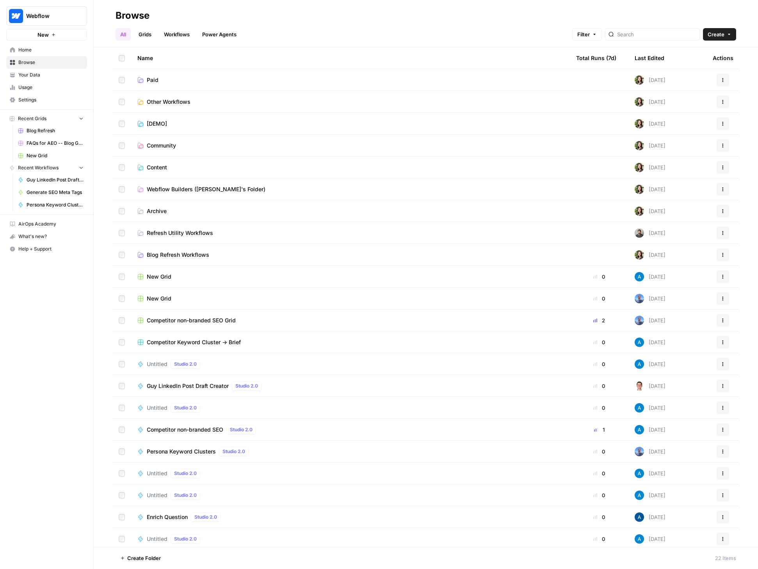
click at [170, 189] on span "Webflow Builders (Vivian's Folder)" at bounding box center [206, 189] width 119 height 8
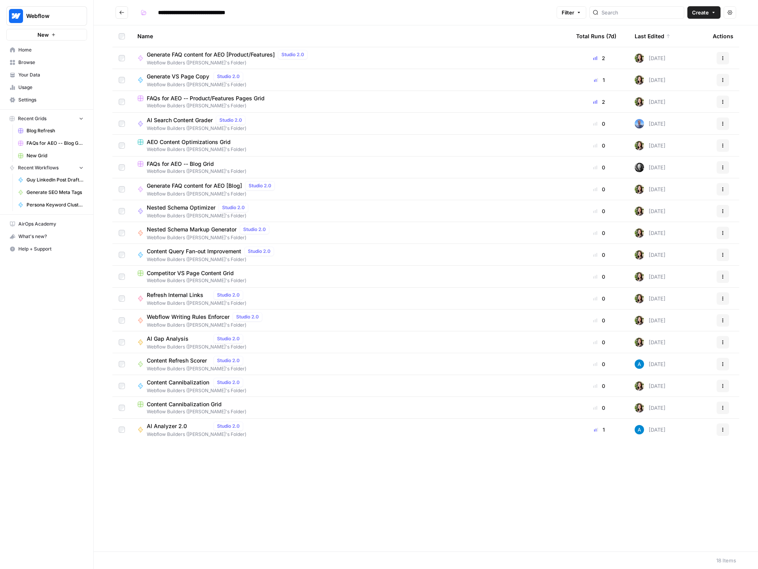
click at [17, 9] on img "Workspace: Webflow" at bounding box center [16, 16] width 14 height 14
click at [55, 70] on span "AirOps Cohort 2" at bounding box center [75, 71] width 103 height 8
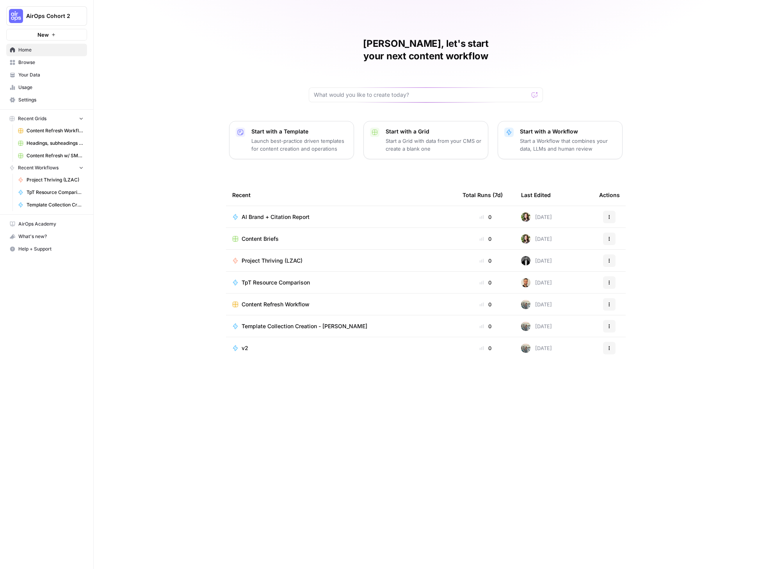
click at [543, 184] on div "Last Edited" at bounding box center [536, 194] width 30 height 21
click at [538, 184] on div "Last Edited" at bounding box center [536, 194] width 30 height 21
click at [25, 65] on span "Browse" at bounding box center [50, 62] width 65 height 7
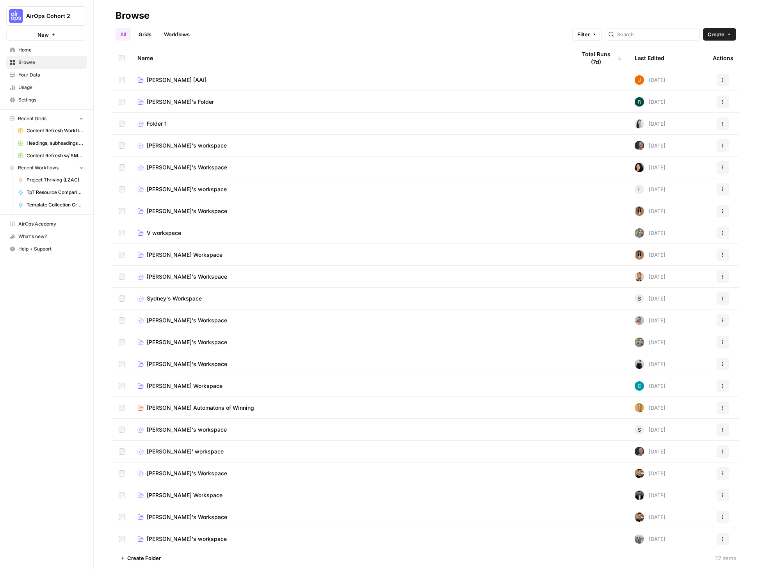
click at [141, 35] on link "Grids" at bounding box center [145, 34] width 22 height 12
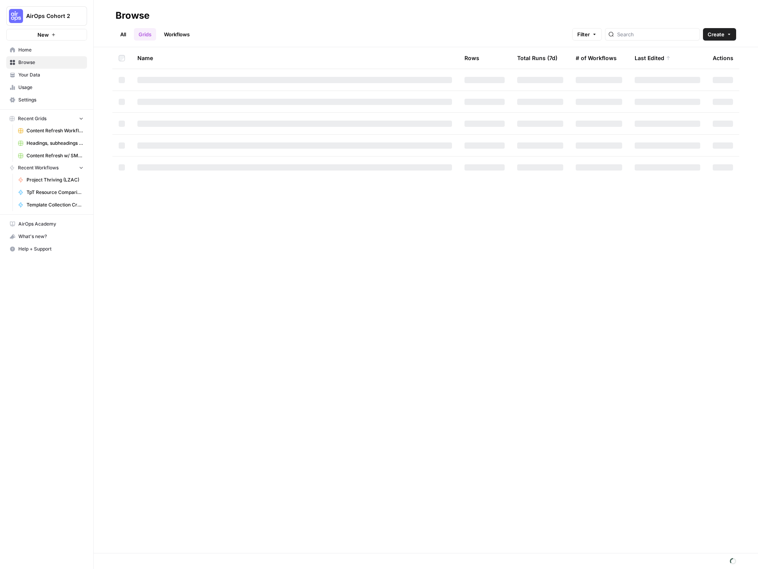
click at [178, 34] on link "Workflows" at bounding box center [176, 34] width 35 height 12
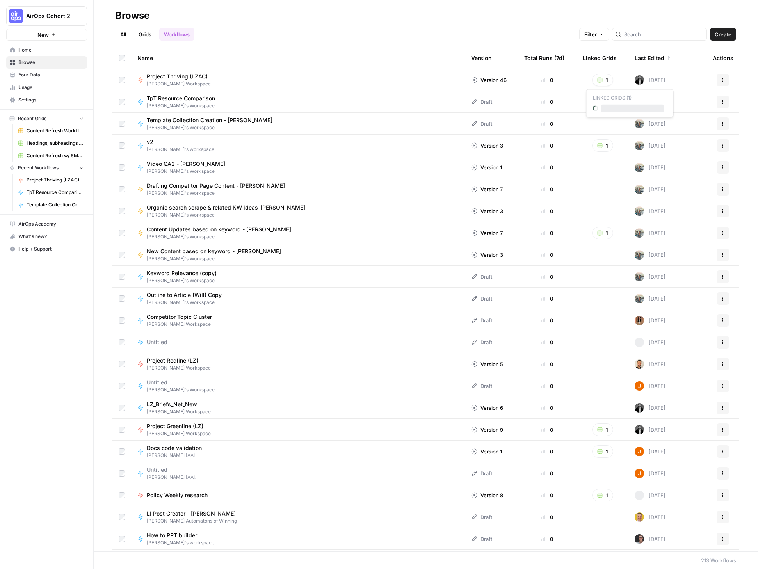
click at [603, 80] on button "1" at bounding box center [602, 80] width 21 height 12
click at [617, 107] on span "LZ Article Rewrites" at bounding box center [633, 109] width 62 height 8
click at [52, 14] on span "AirOps Cohort 2" at bounding box center [49, 16] width 47 height 8
click at [33, 73] on span "Webflow" at bounding box center [75, 71] width 103 height 8
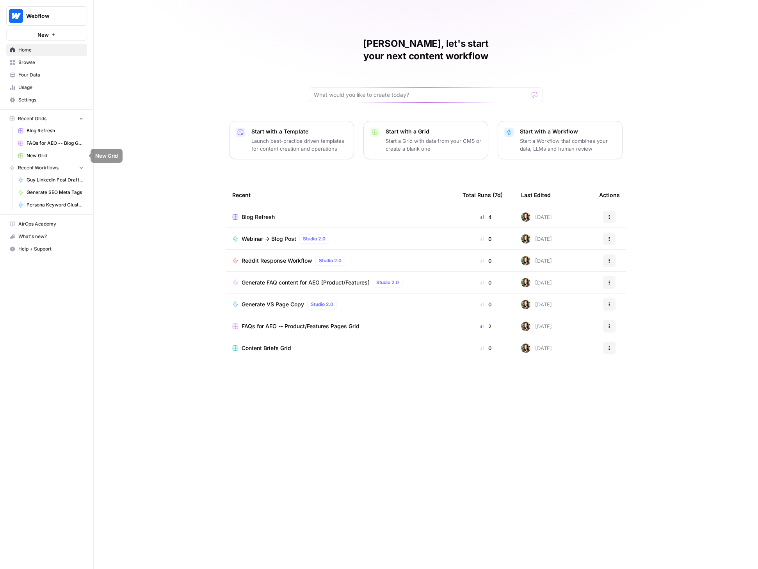
click at [44, 132] on span "Blog Refresh" at bounding box center [55, 130] width 57 height 7
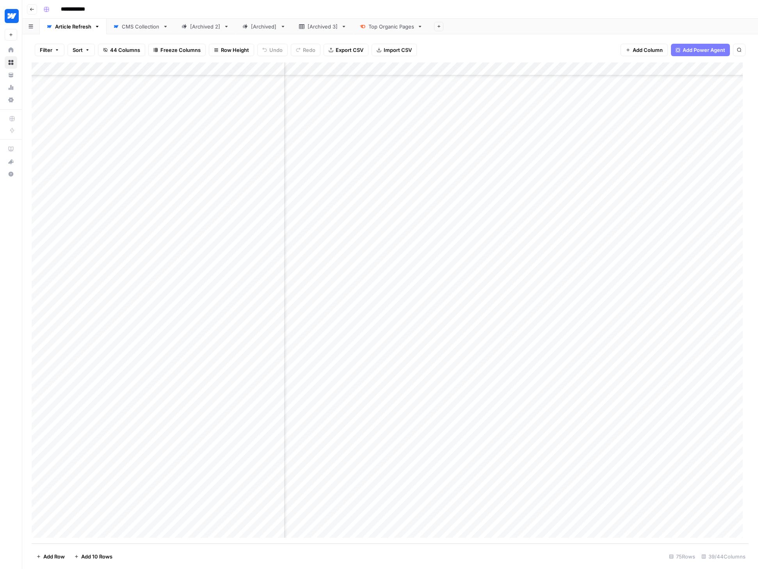
scroll to position [546, 365]
click at [250, 466] on div "Add Column" at bounding box center [390, 302] width 717 height 481
click at [259, 464] on div "Add Column" at bounding box center [390, 302] width 717 height 481
click at [257, 497] on button "Backlog" at bounding box center [258, 495] width 26 height 9
click at [254, 481] on div "Add Column" at bounding box center [390, 302] width 717 height 481
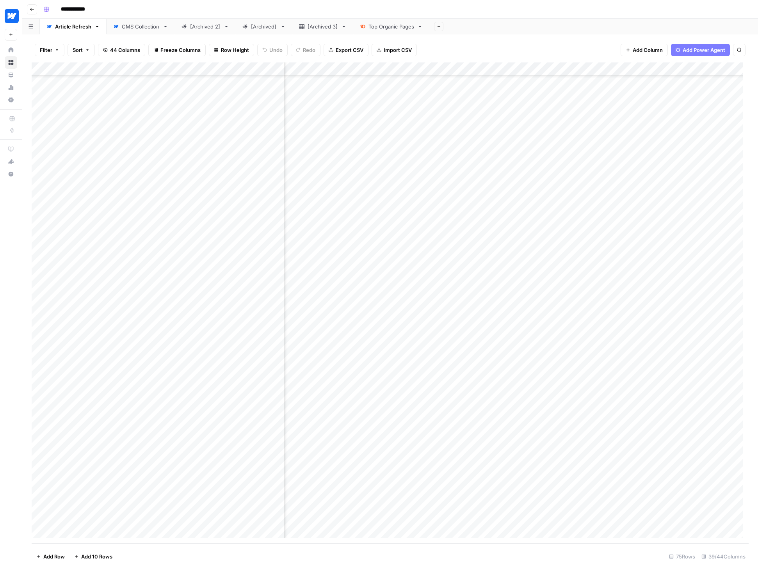
click at [252, 481] on div "Add Column" at bounding box center [390, 302] width 717 height 481
click at [249, 506] on button "Backlog" at bounding box center [258, 508] width 26 height 9
click at [257, 492] on div "Add Column" at bounding box center [390, 302] width 717 height 481
click at [252, 494] on div "Add Column" at bounding box center [390, 302] width 717 height 481
click at [254, 520] on button "Backlog" at bounding box center [258, 521] width 26 height 9
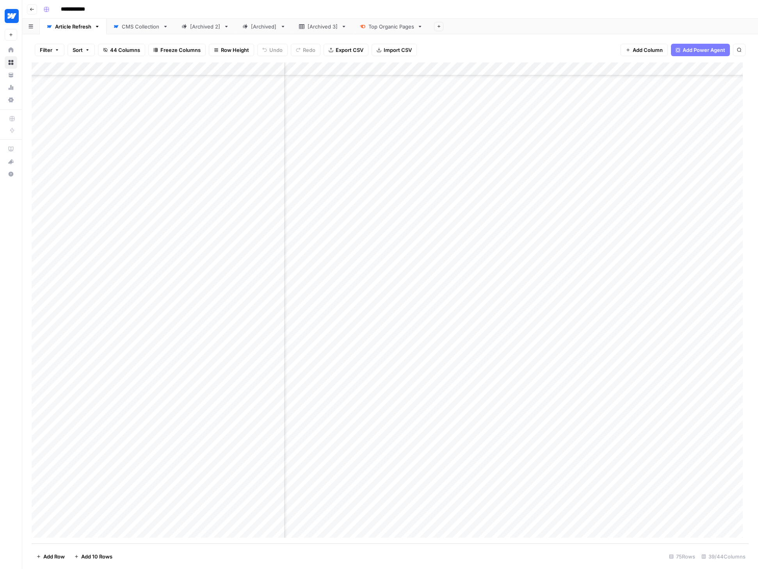
click at [247, 501] on div "Add Column" at bounding box center [390, 302] width 717 height 481
click at [242, 504] on div "Add Column" at bounding box center [390, 302] width 717 height 481
click at [253, 531] on button "Backlog" at bounding box center [258, 535] width 26 height 9
click at [257, 455] on div "Add Column" at bounding box center [390, 302] width 717 height 481
click at [250, 453] on div "Add Column" at bounding box center [390, 302] width 717 height 481
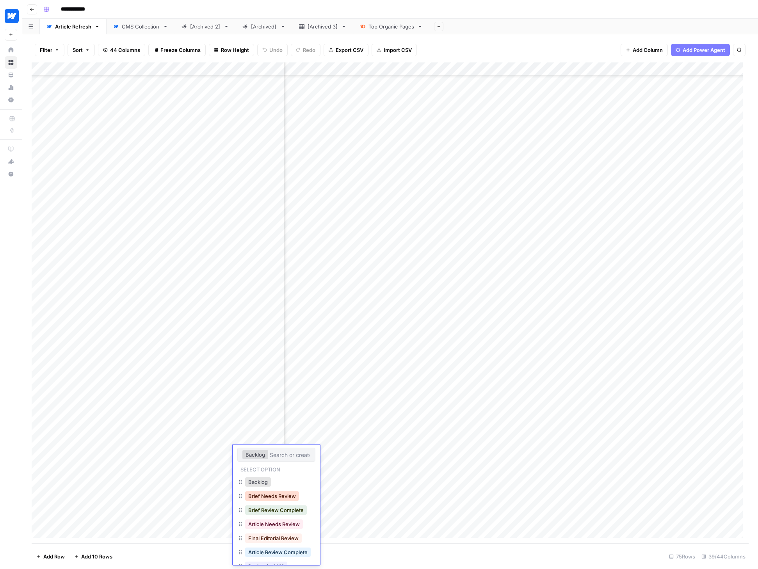
click at [262, 497] on button "Brief Needs Review" at bounding box center [272, 496] width 54 height 9
click at [270, 398] on div "Add Column" at bounding box center [390, 302] width 717 height 481
click at [257, 396] on div "Add Column" at bounding box center [390, 302] width 717 height 481
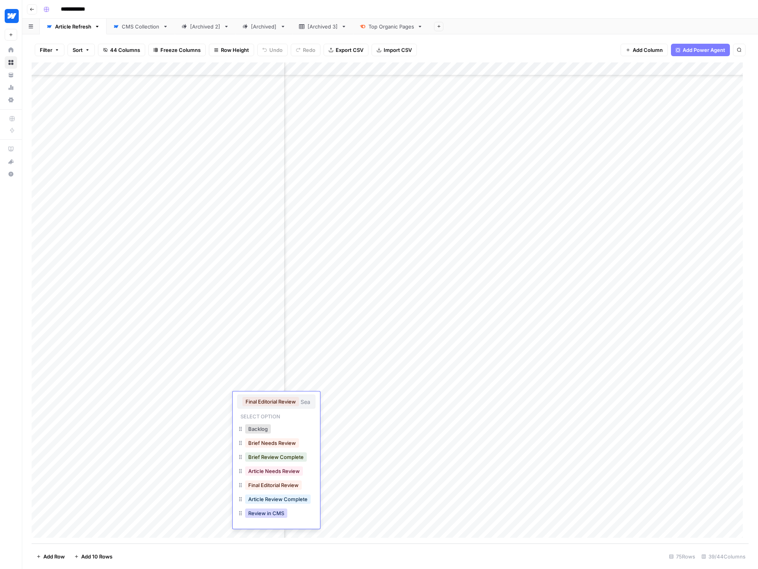
click at [260, 514] on button "Review in CMS" at bounding box center [266, 513] width 42 height 9
click at [374, 494] on div "Add Column" at bounding box center [390, 302] width 717 height 481
click at [511, 11] on div "**********" at bounding box center [395, 9] width 710 height 12
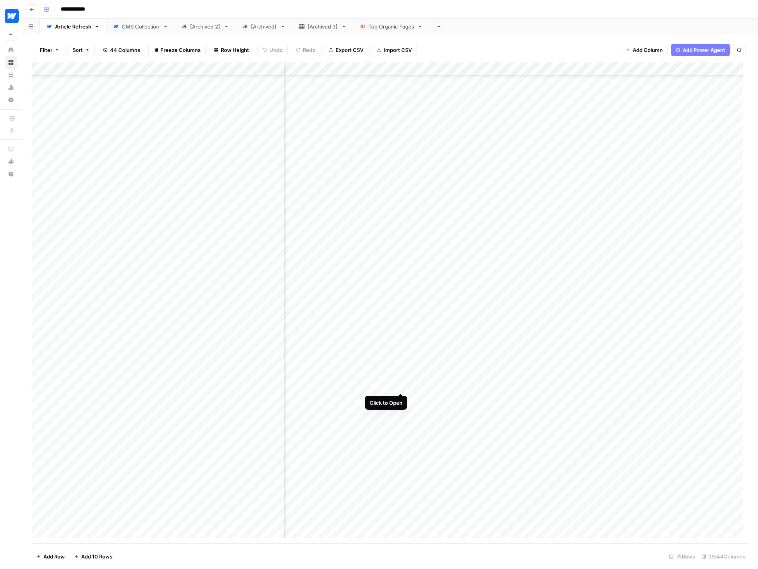
click at [397, 383] on div "Add Column" at bounding box center [390, 302] width 717 height 481
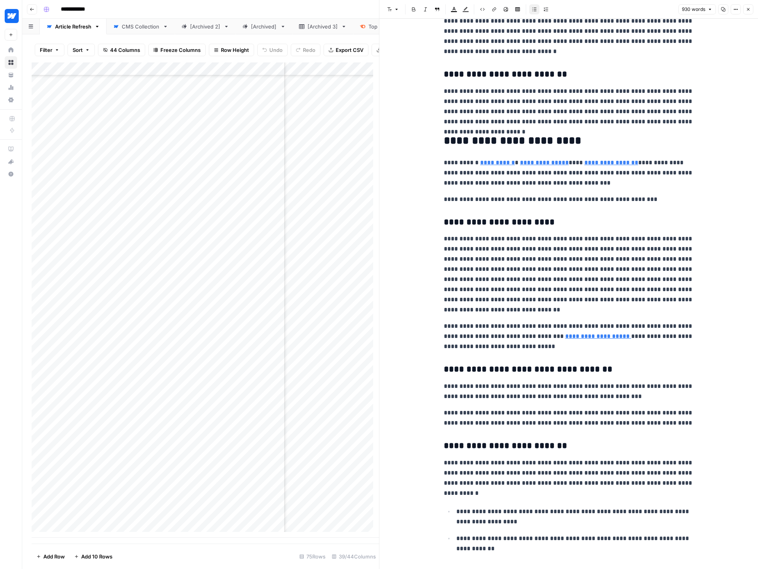
scroll to position [743, 0]
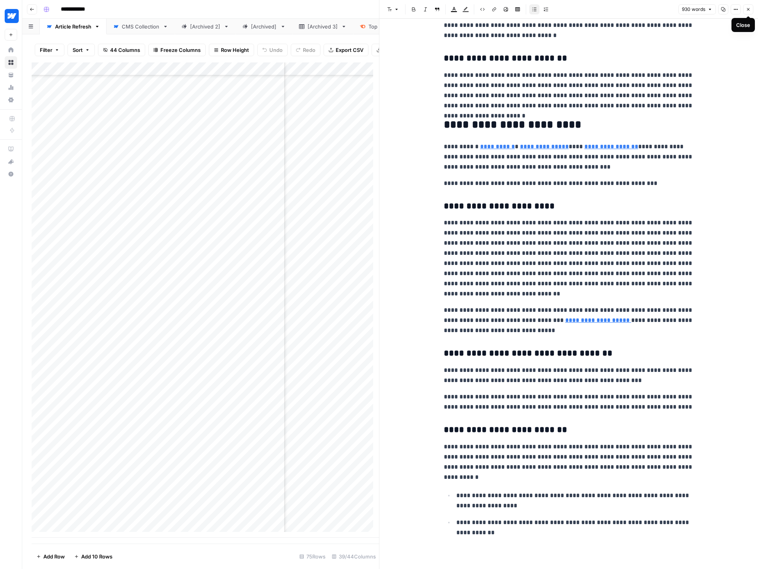
click at [750, 8] on icon "button" at bounding box center [748, 9] width 5 height 5
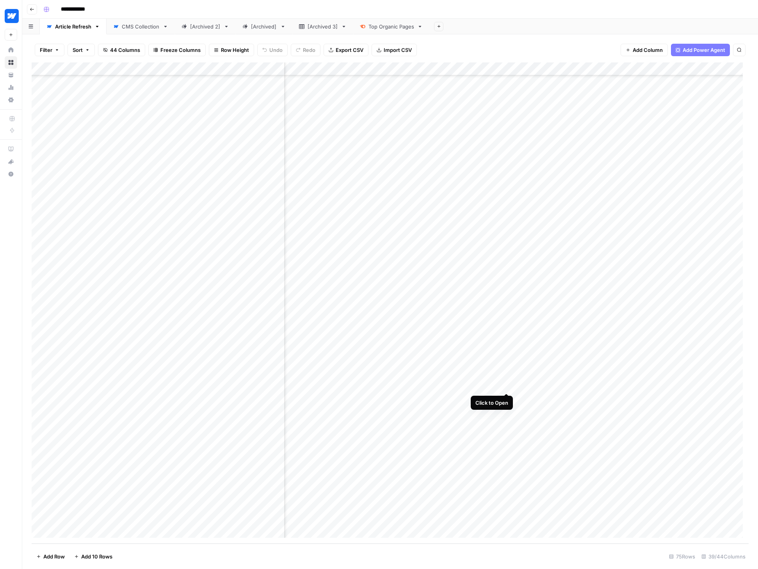
click at [503, 385] on div "Add Column" at bounding box center [390, 302] width 717 height 481
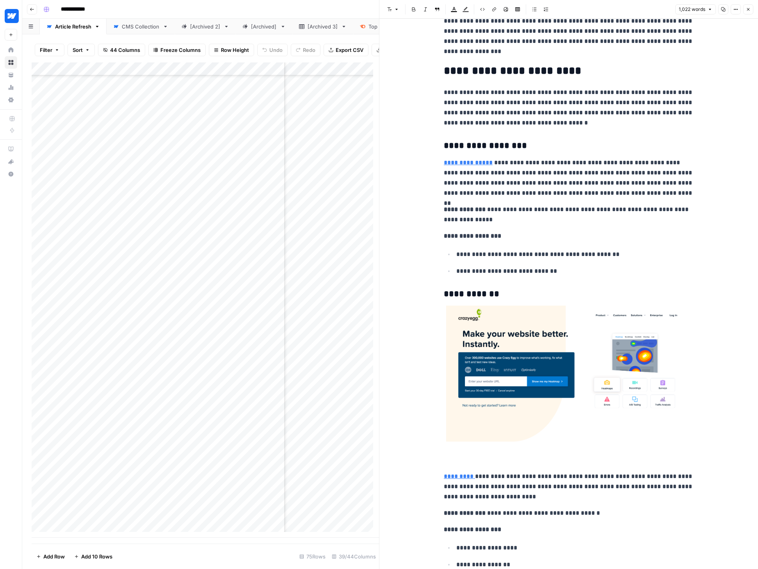
scroll to position [461, 0]
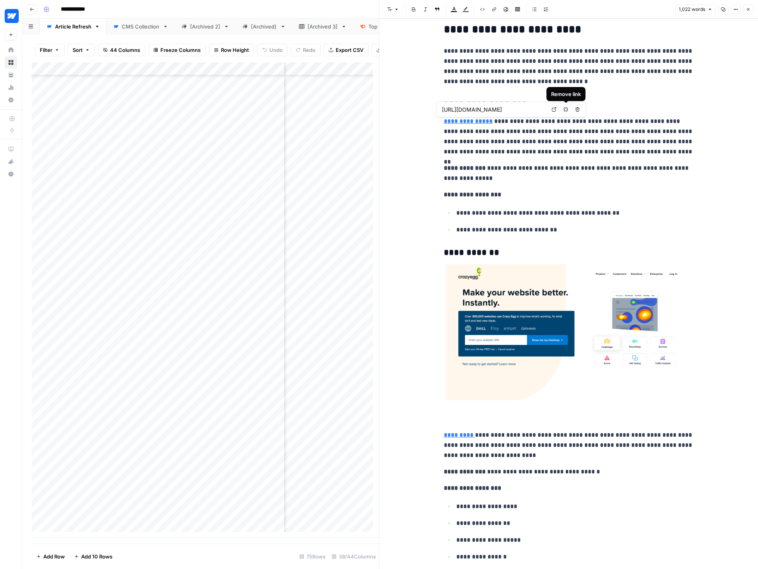
click at [565, 129] on p "**********" at bounding box center [569, 136] width 250 height 41
click at [751, 9] on icon "button" at bounding box center [748, 9] width 5 height 5
